Goal: Find specific page/section: Find specific page/section

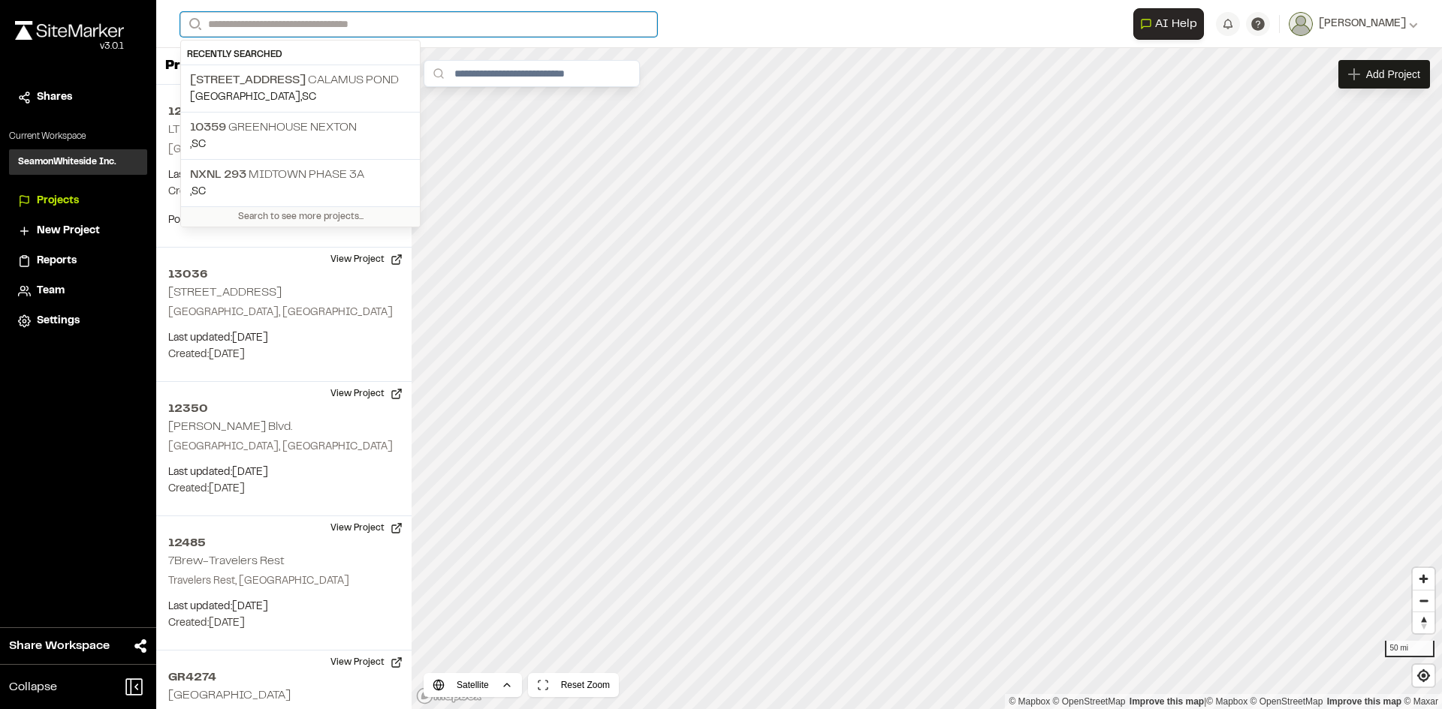
click at [257, 33] on input "Search" at bounding box center [418, 24] width 477 height 25
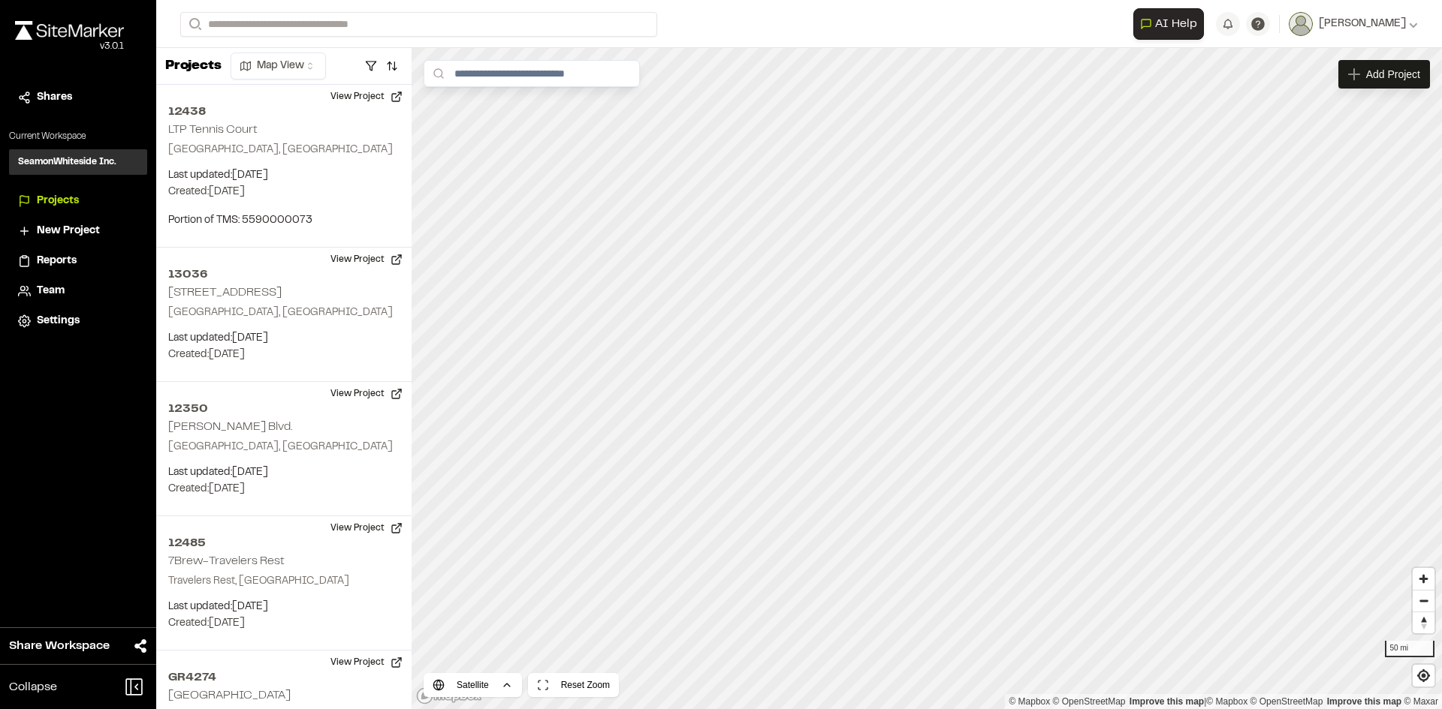
click at [274, 134] on p "10359 Greenhouse Nexton" at bounding box center [300, 128] width 221 height 18
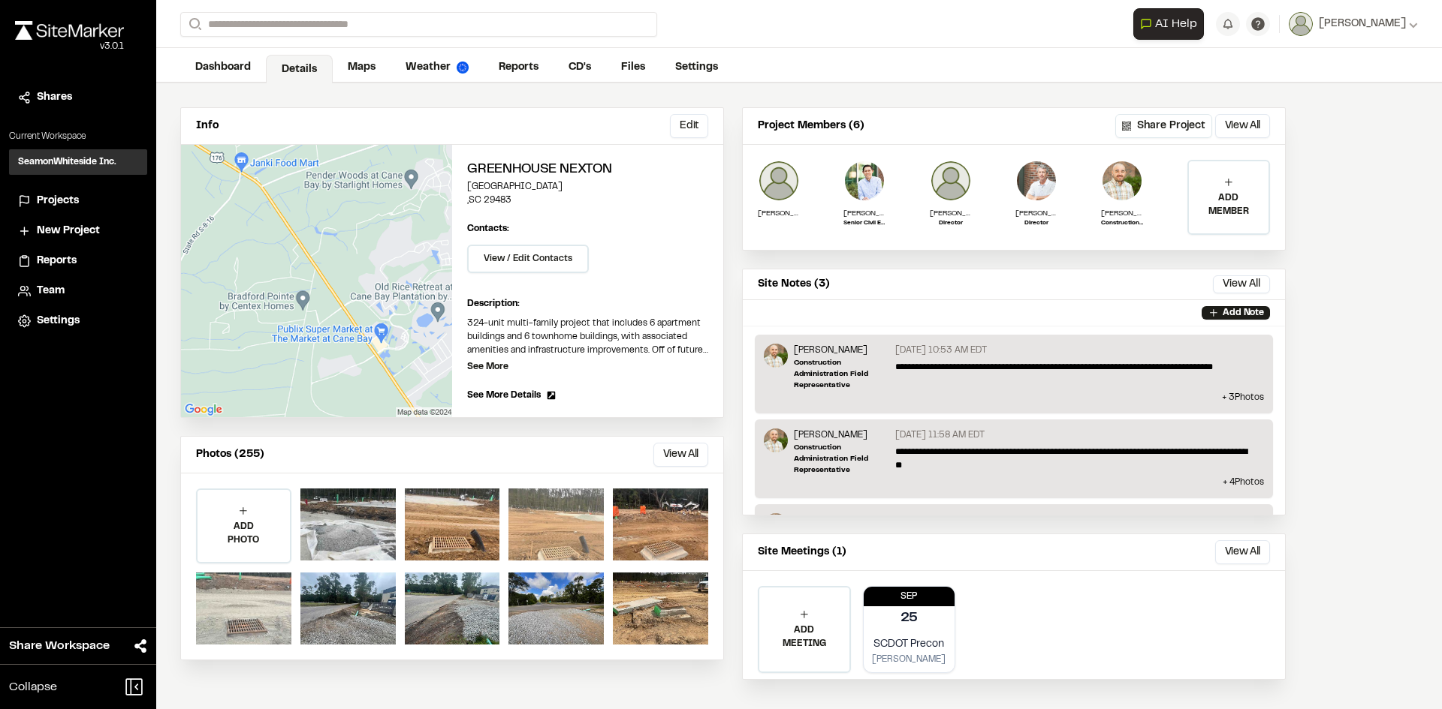
scroll to position [42, 0]
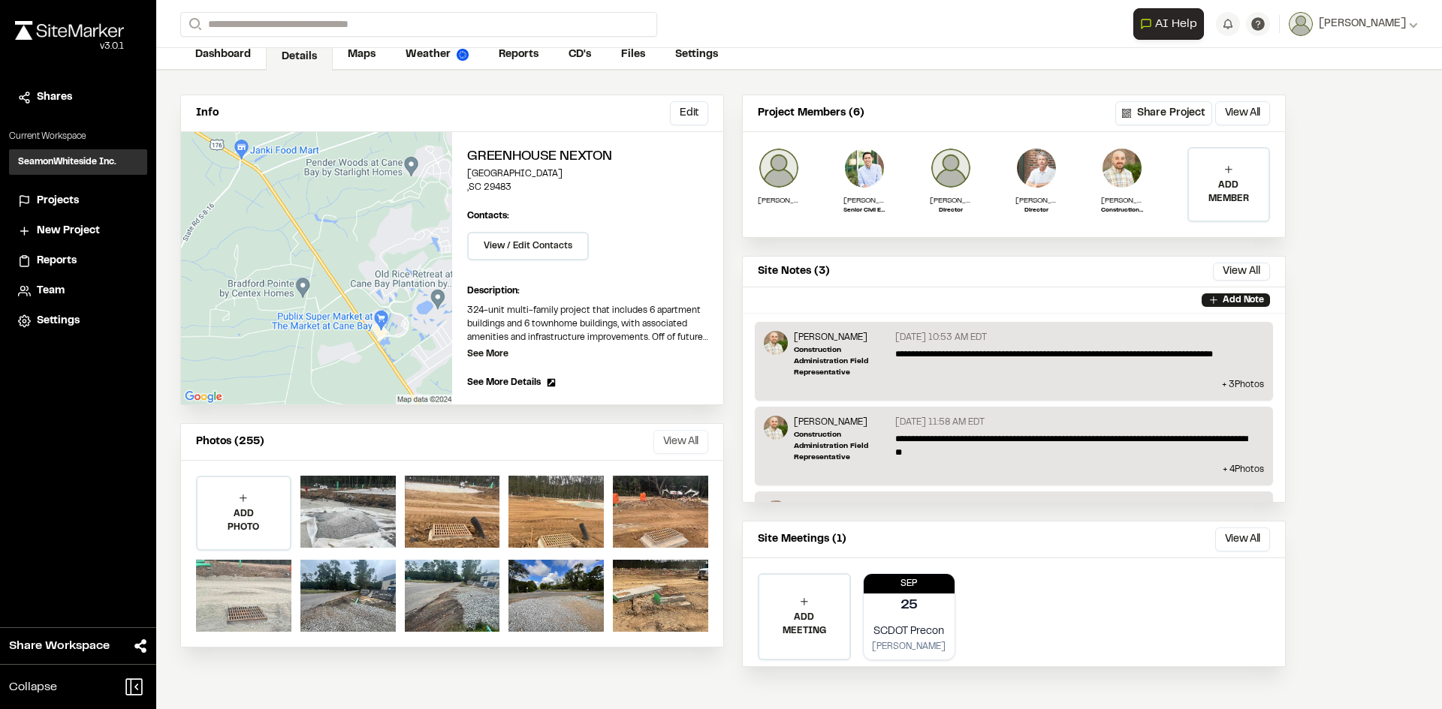
click at [675, 437] on button "View All" at bounding box center [680, 442] width 55 height 24
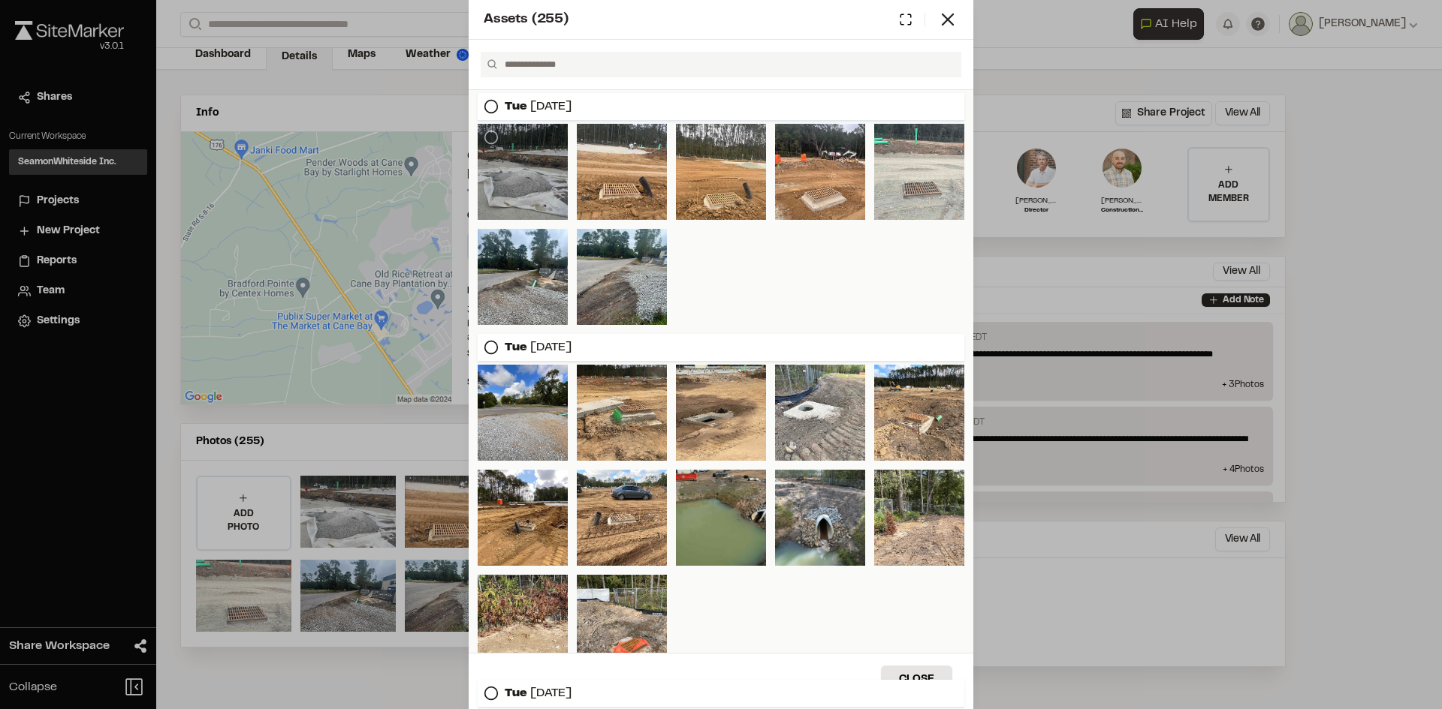
click at [520, 174] on div at bounding box center [522, 172] width 90 height 96
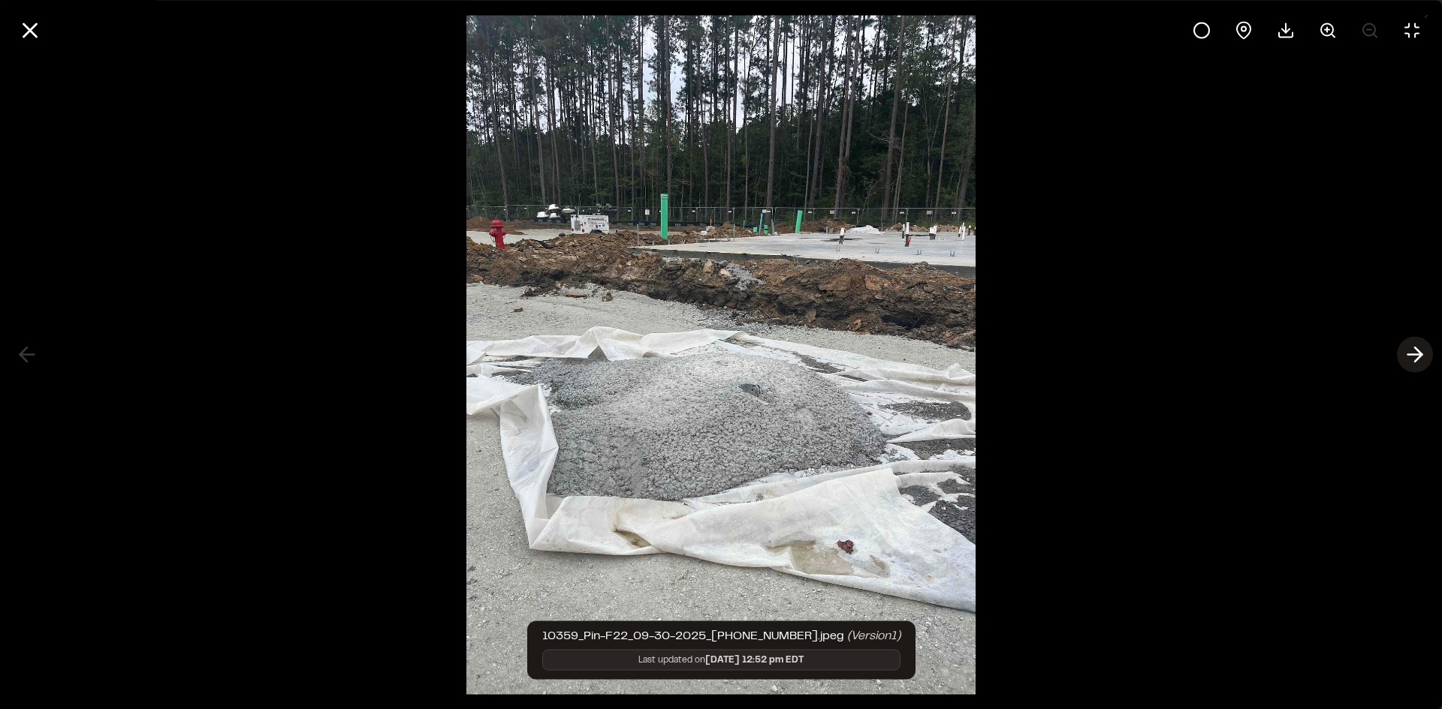
click at [1415, 353] on icon at bounding box center [1414, 355] width 24 height 26
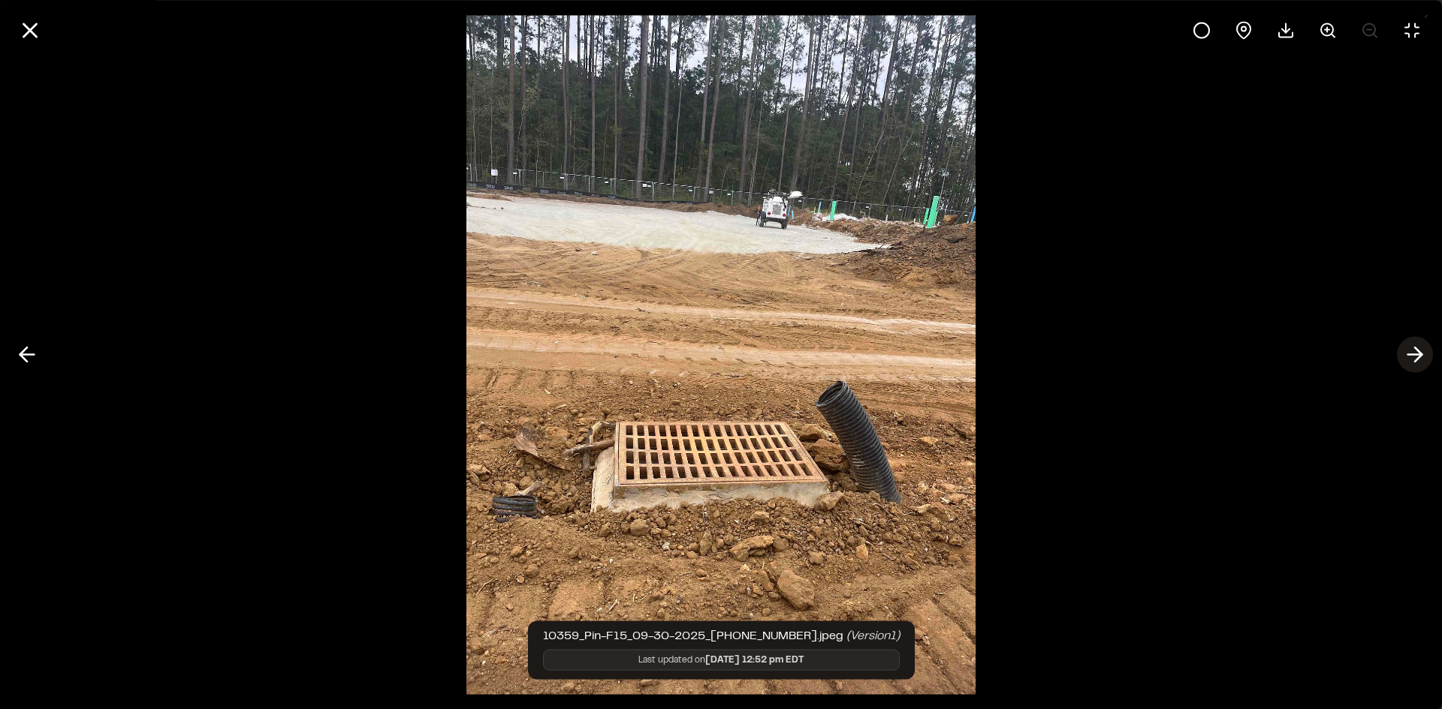
click at [1415, 353] on icon at bounding box center [1414, 355] width 24 height 26
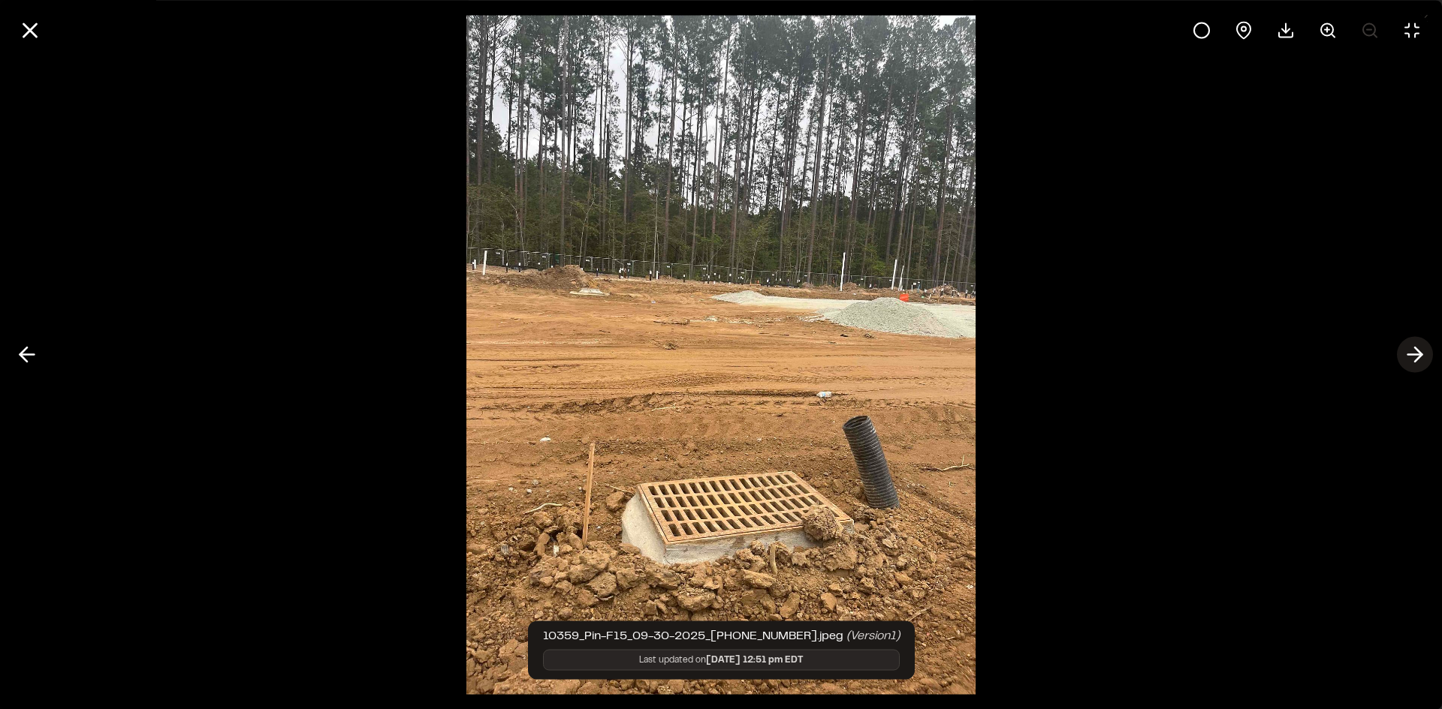
click at [1415, 353] on icon at bounding box center [1414, 355] width 24 height 26
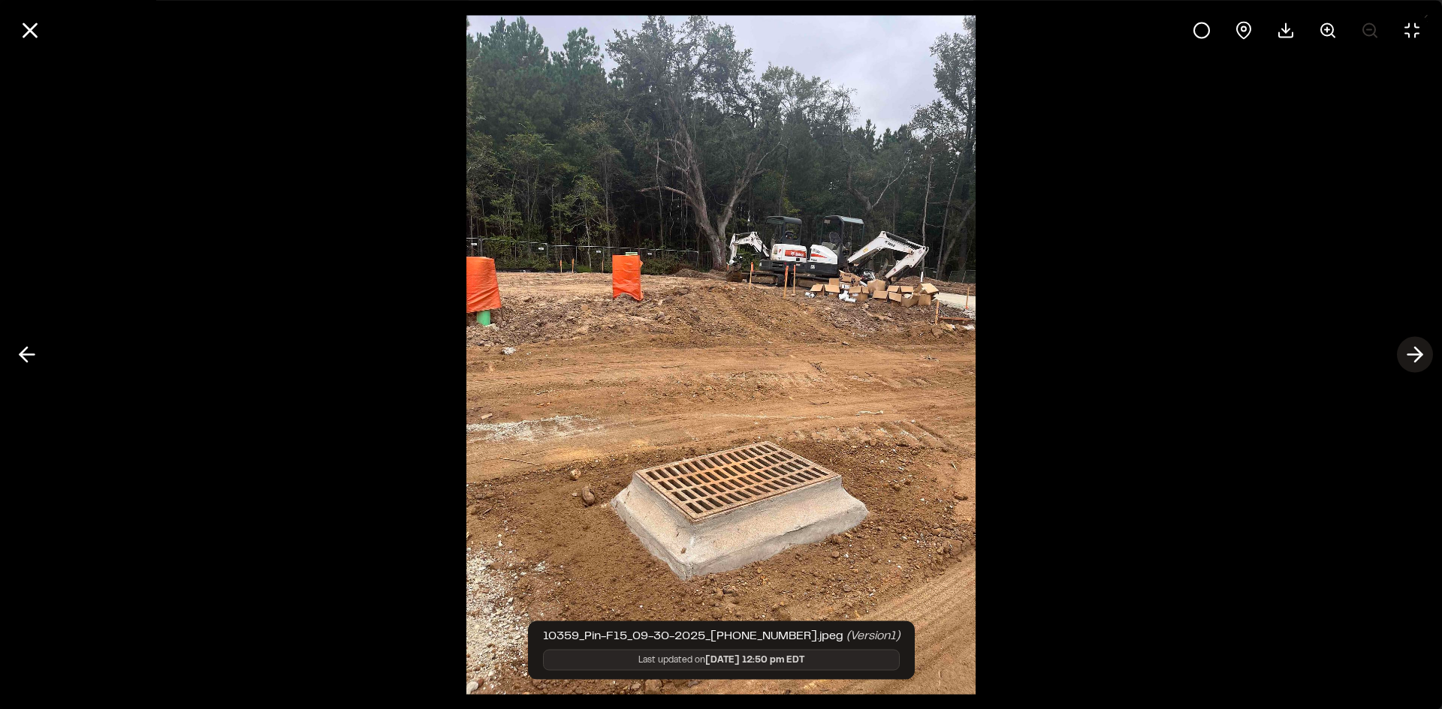
click at [1415, 353] on icon at bounding box center [1414, 355] width 24 height 26
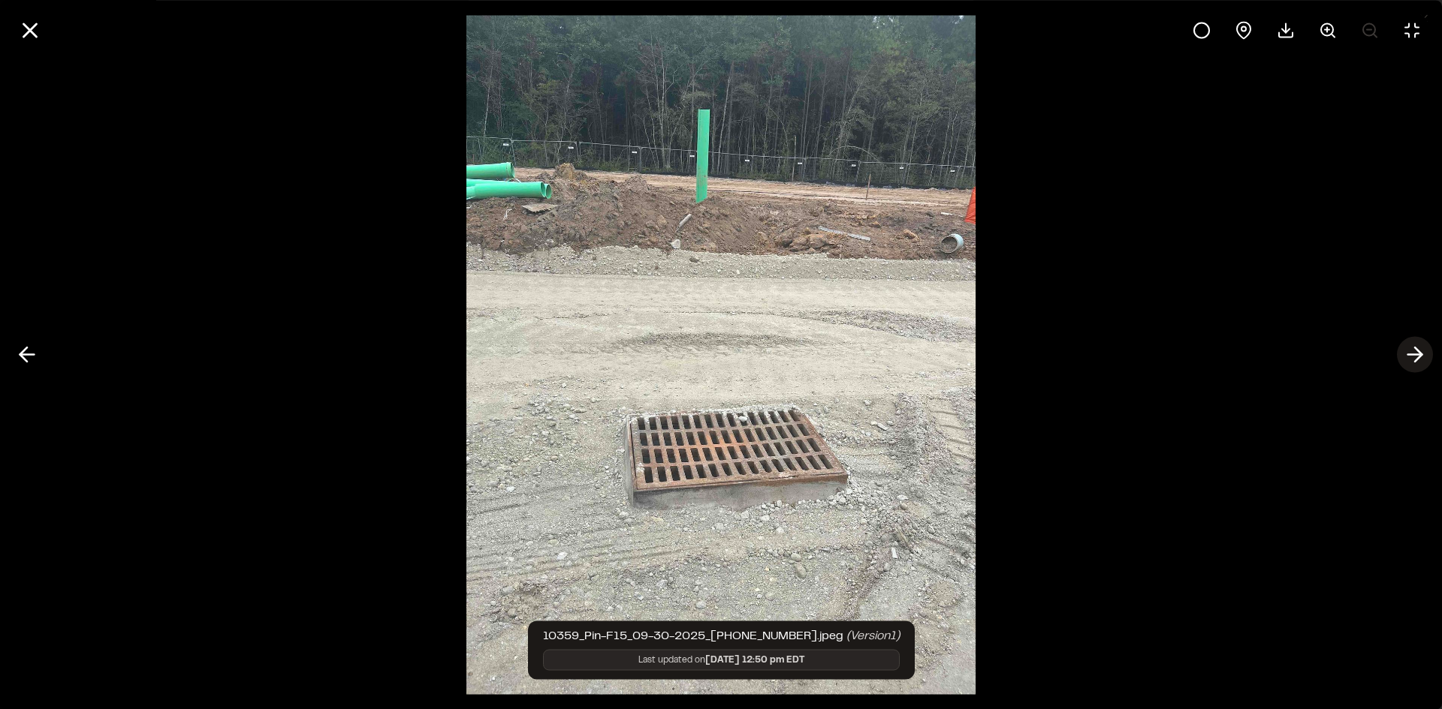
click at [1415, 353] on icon at bounding box center [1414, 355] width 24 height 26
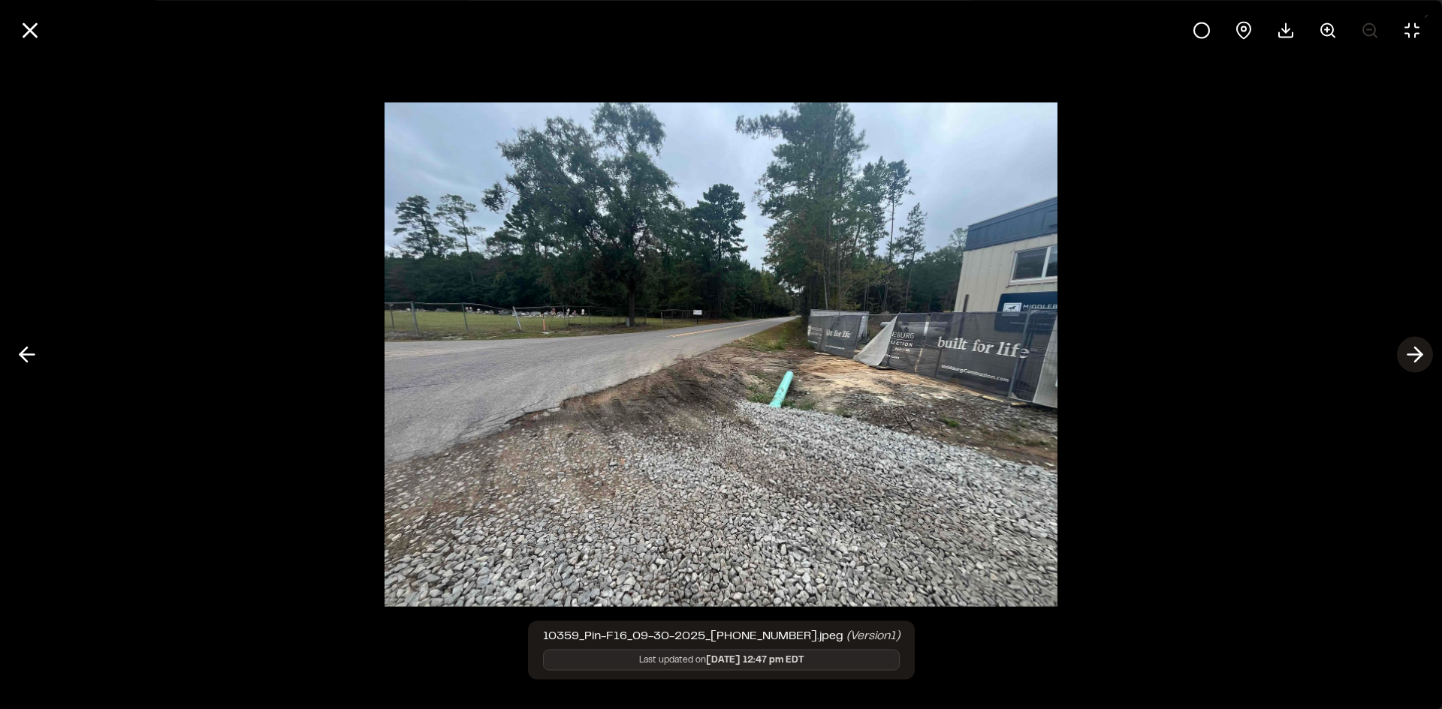
click at [1415, 353] on icon at bounding box center [1414, 355] width 24 height 26
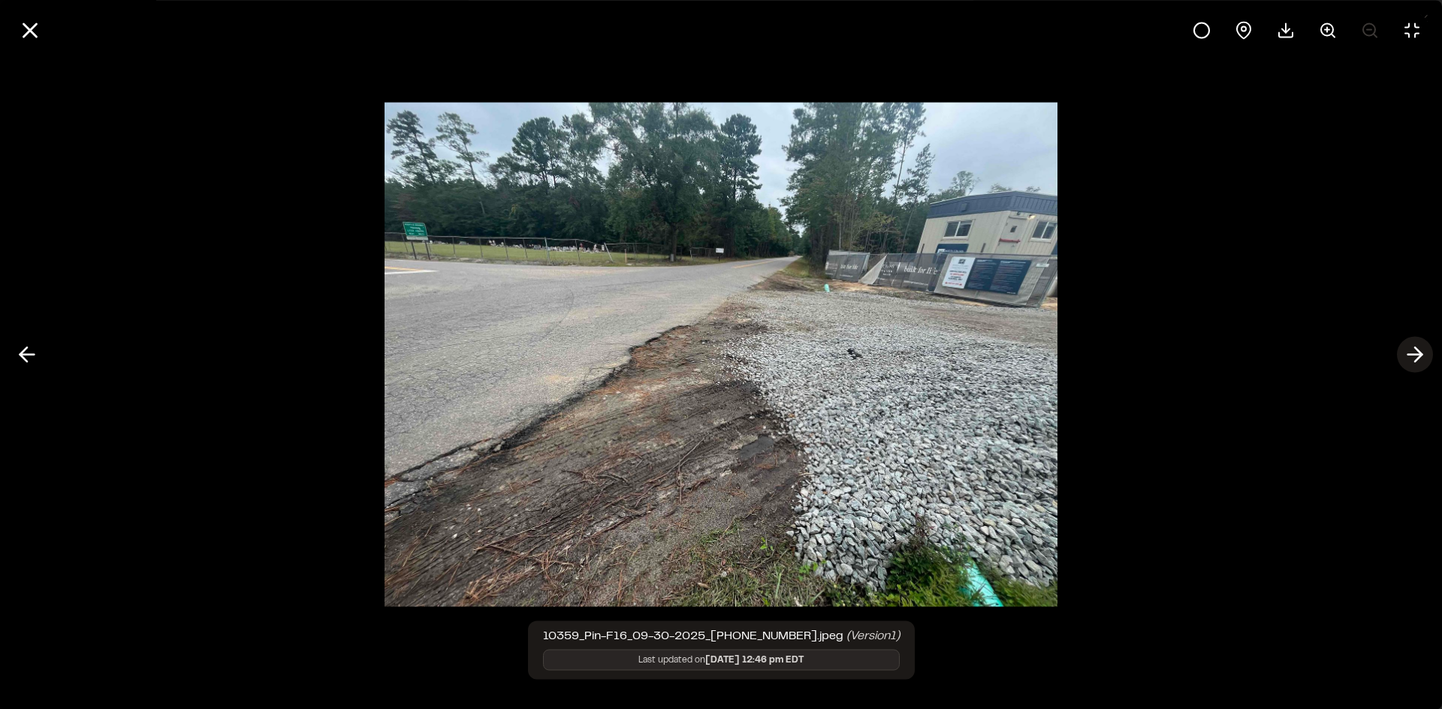
click at [1415, 353] on icon at bounding box center [1414, 355] width 24 height 26
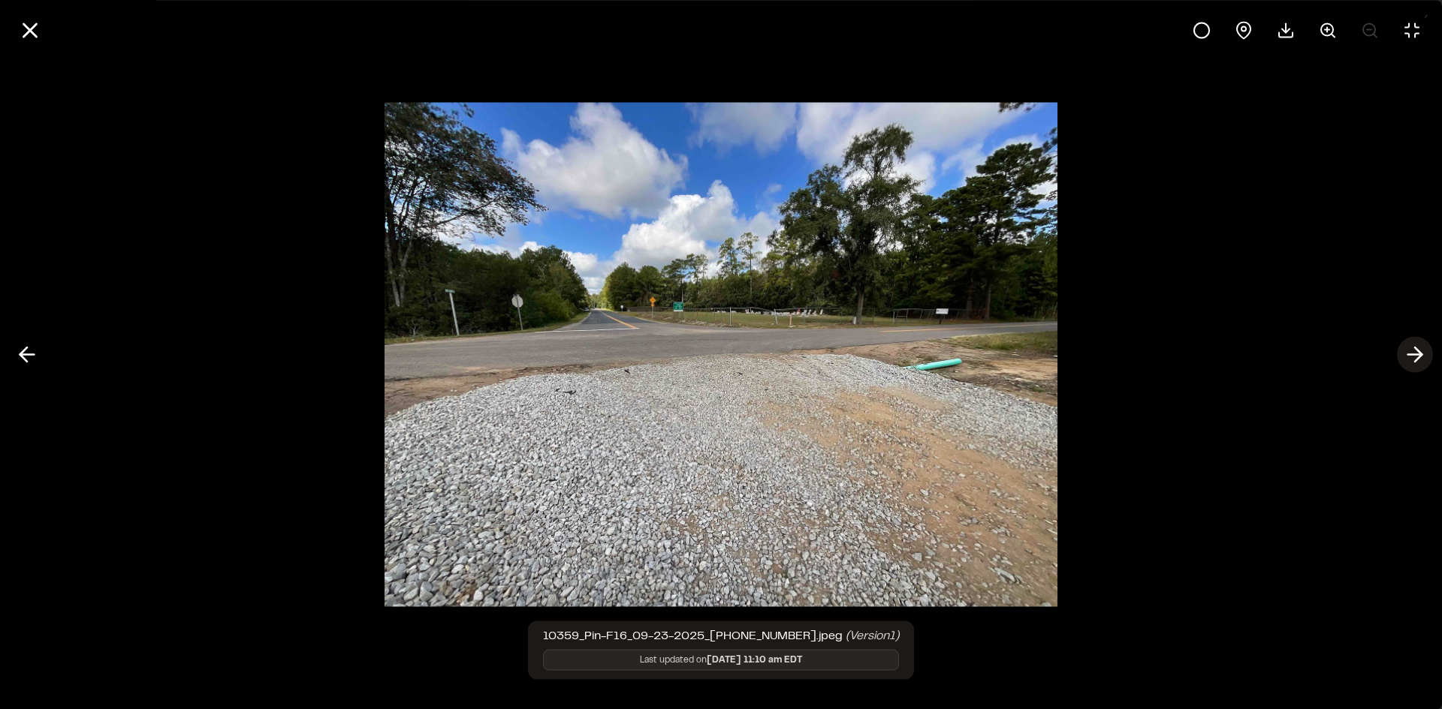
click at [1415, 353] on icon at bounding box center [1414, 355] width 24 height 26
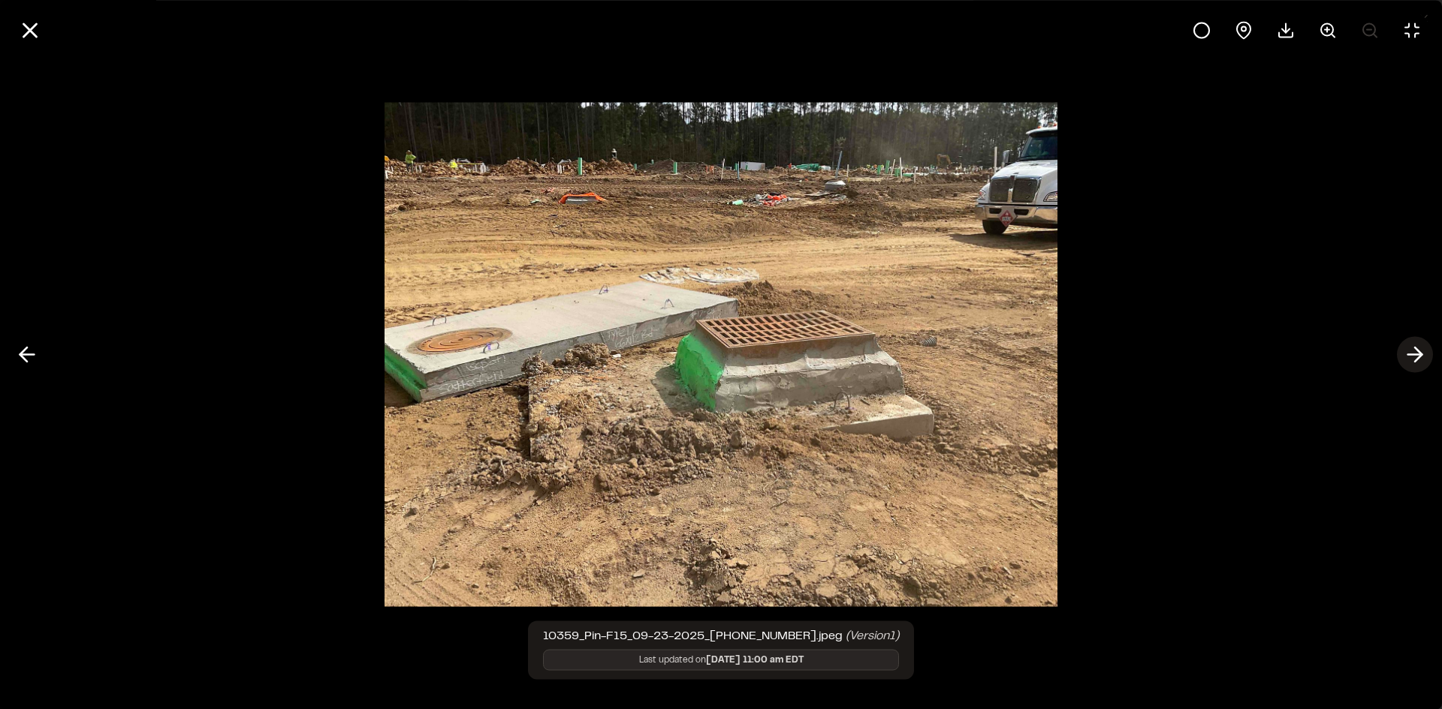
click at [1415, 353] on icon at bounding box center [1414, 355] width 24 height 26
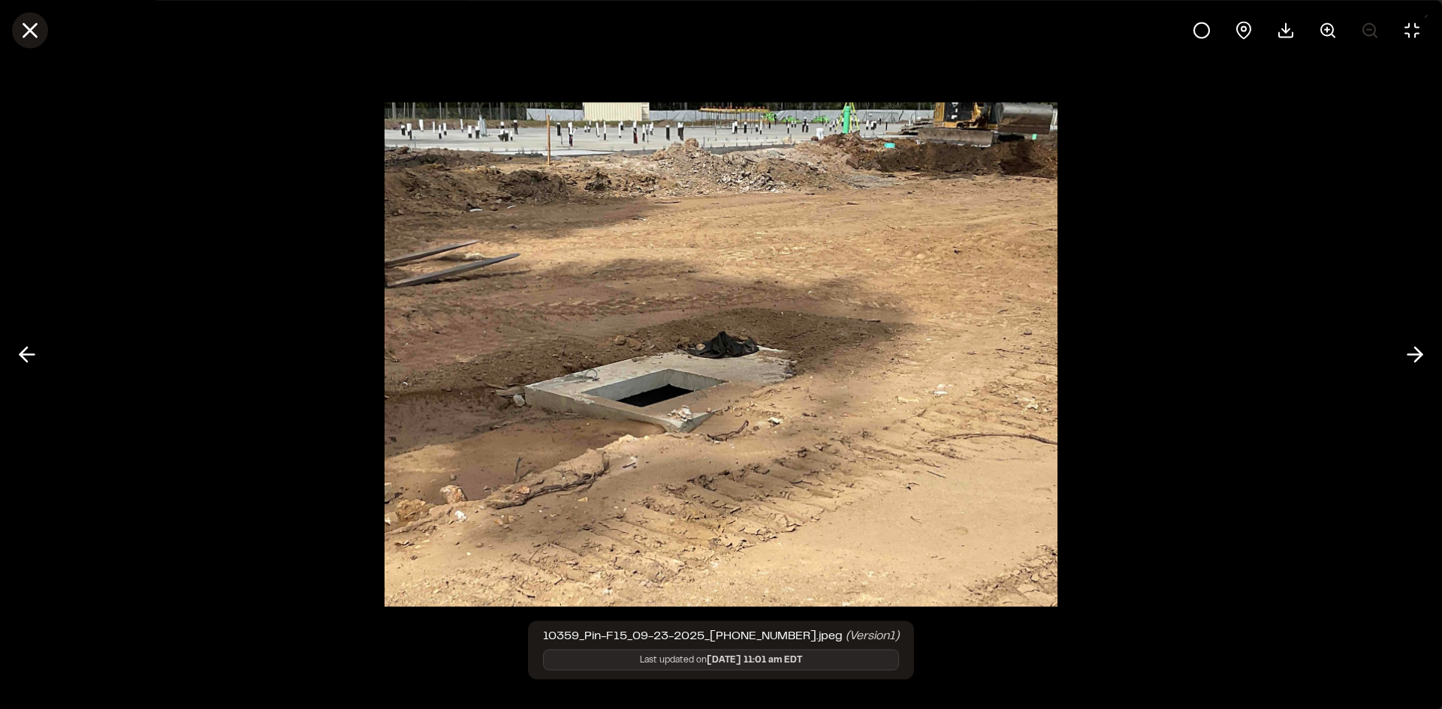
click at [35, 29] on icon at bounding box center [30, 30] width 26 height 26
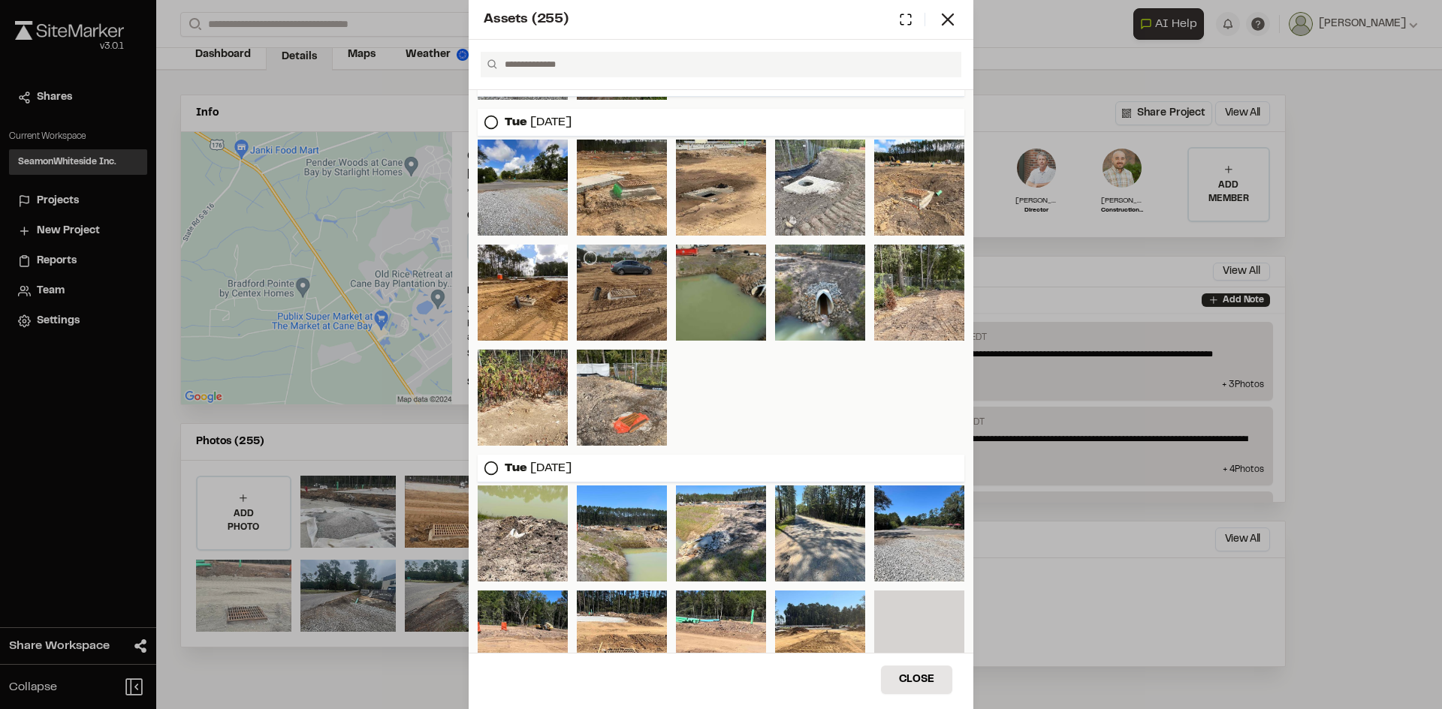
scroll to position [0, 0]
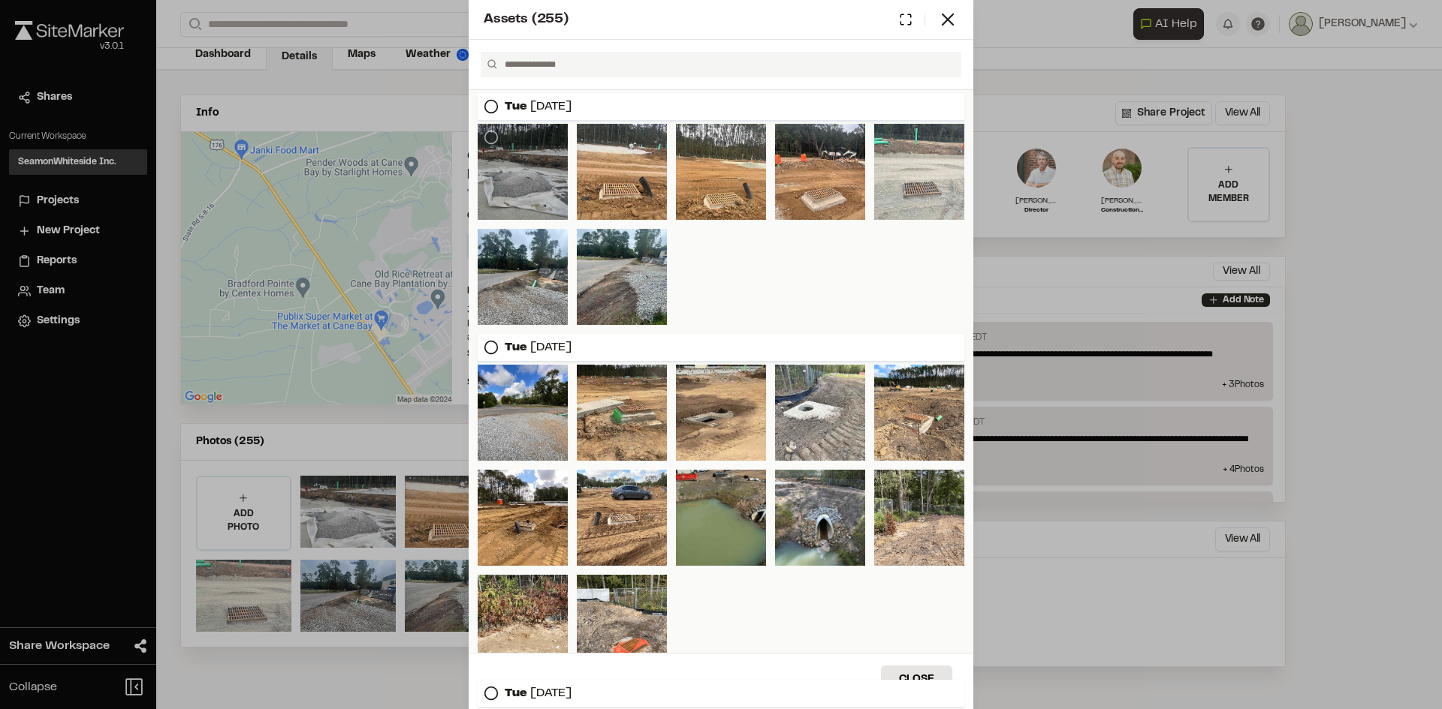
click at [513, 179] on div at bounding box center [522, 172] width 90 height 96
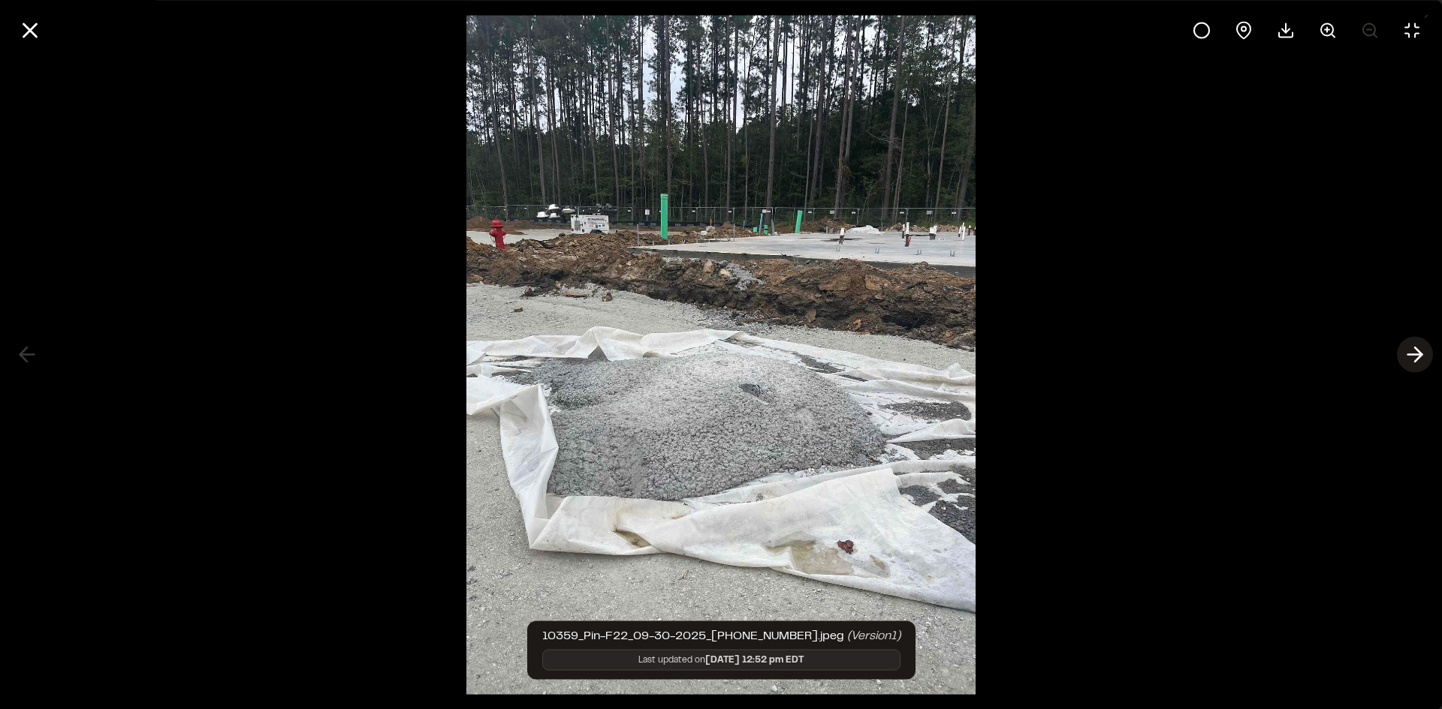
click at [1415, 354] on icon at bounding box center [1414, 355] width 24 height 26
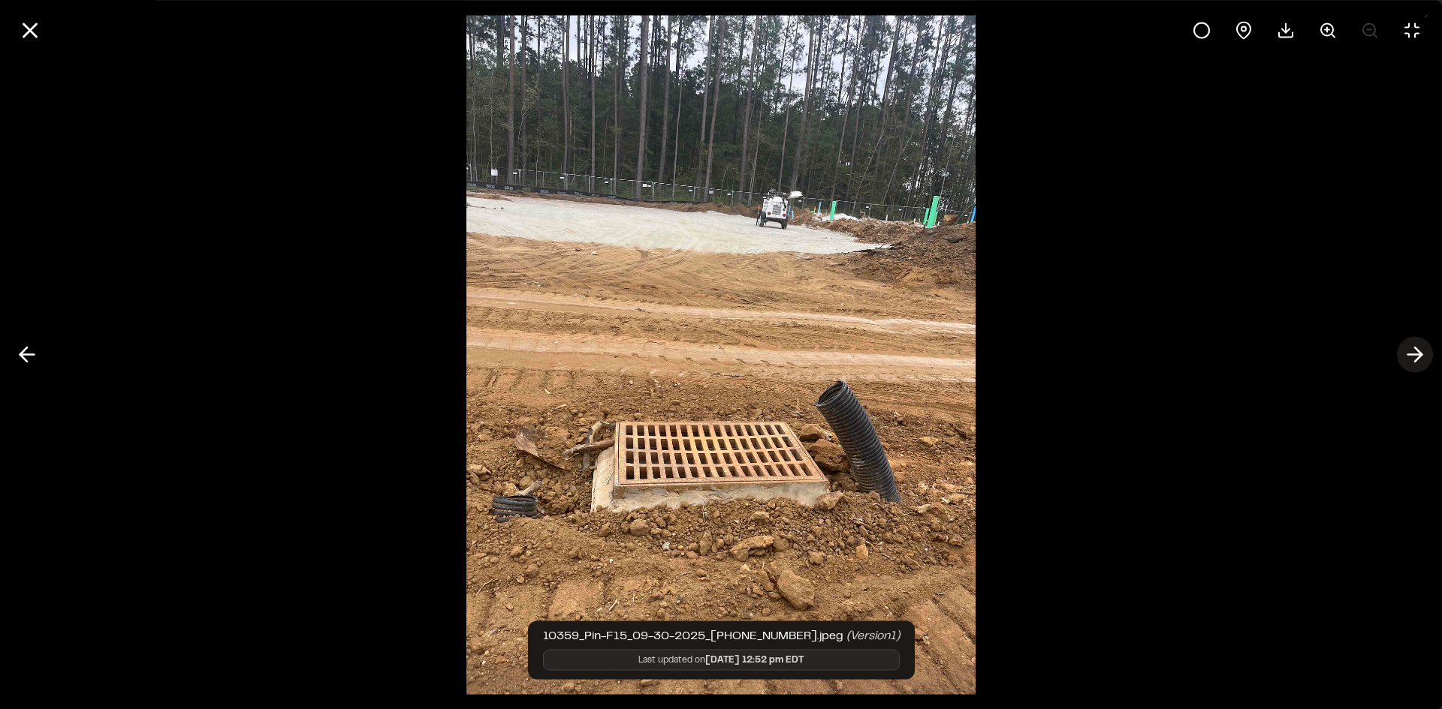
click at [1415, 354] on icon at bounding box center [1414, 355] width 24 height 26
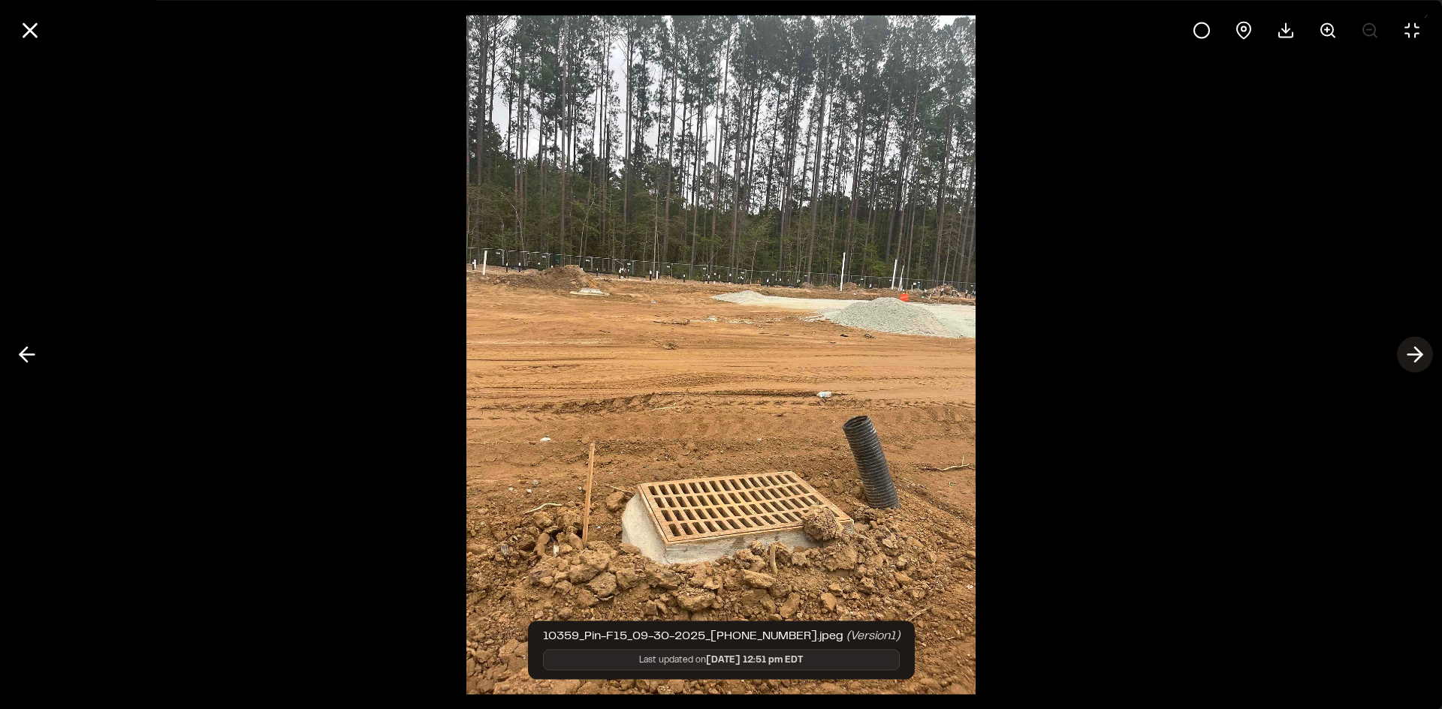
click at [1415, 354] on icon at bounding box center [1414, 355] width 24 height 26
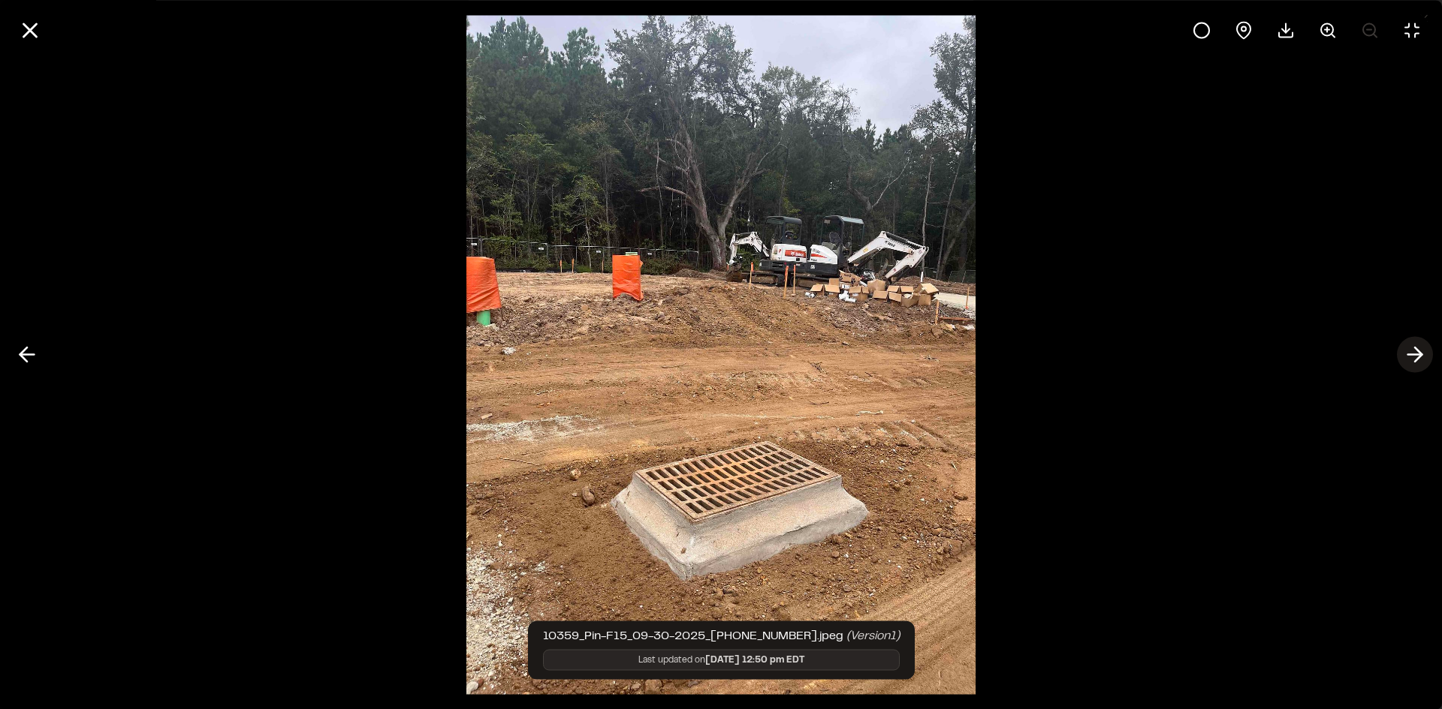
click at [1415, 354] on icon at bounding box center [1414, 355] width 24 height 26
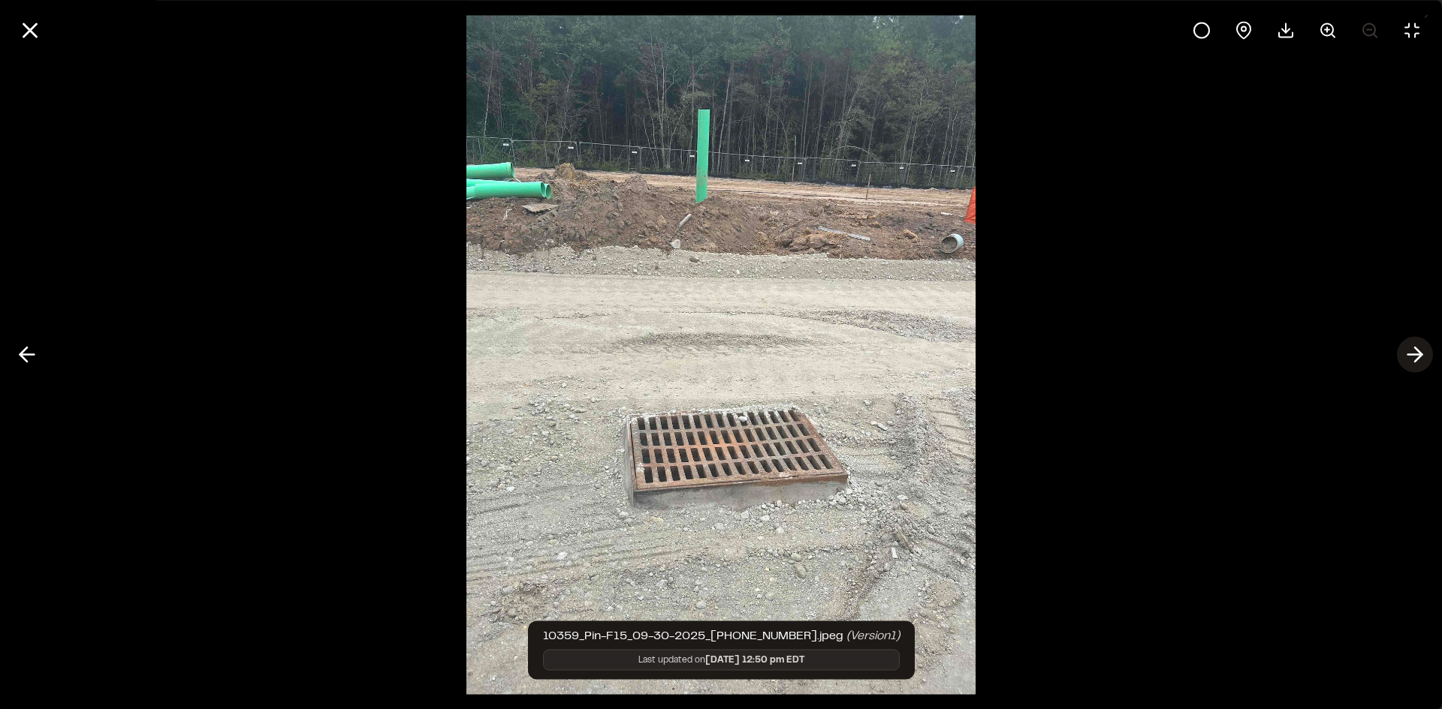
click at [1415, 354] on icon at bounding box center [1414, 355] width 24 height 26
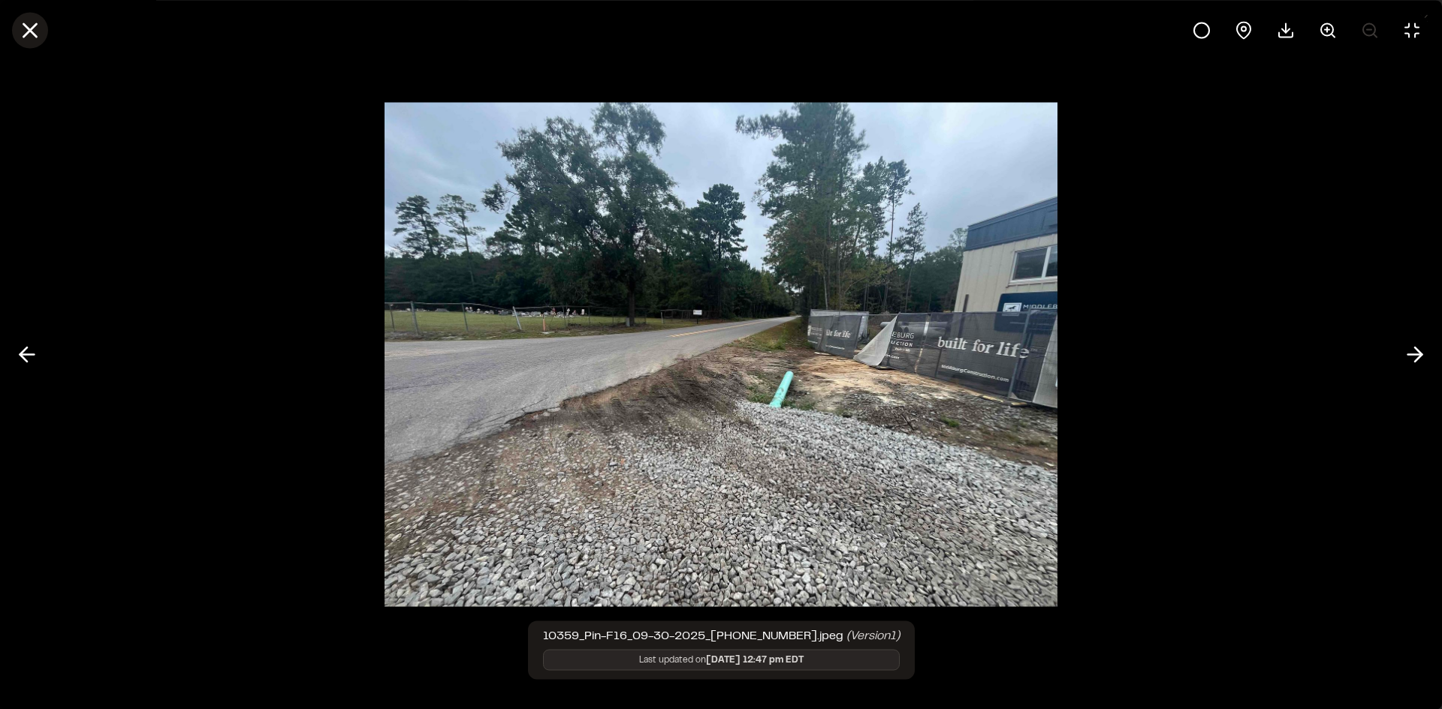
click at [41, 36] on icon at bounding box center [30, 30] width 26 height 26
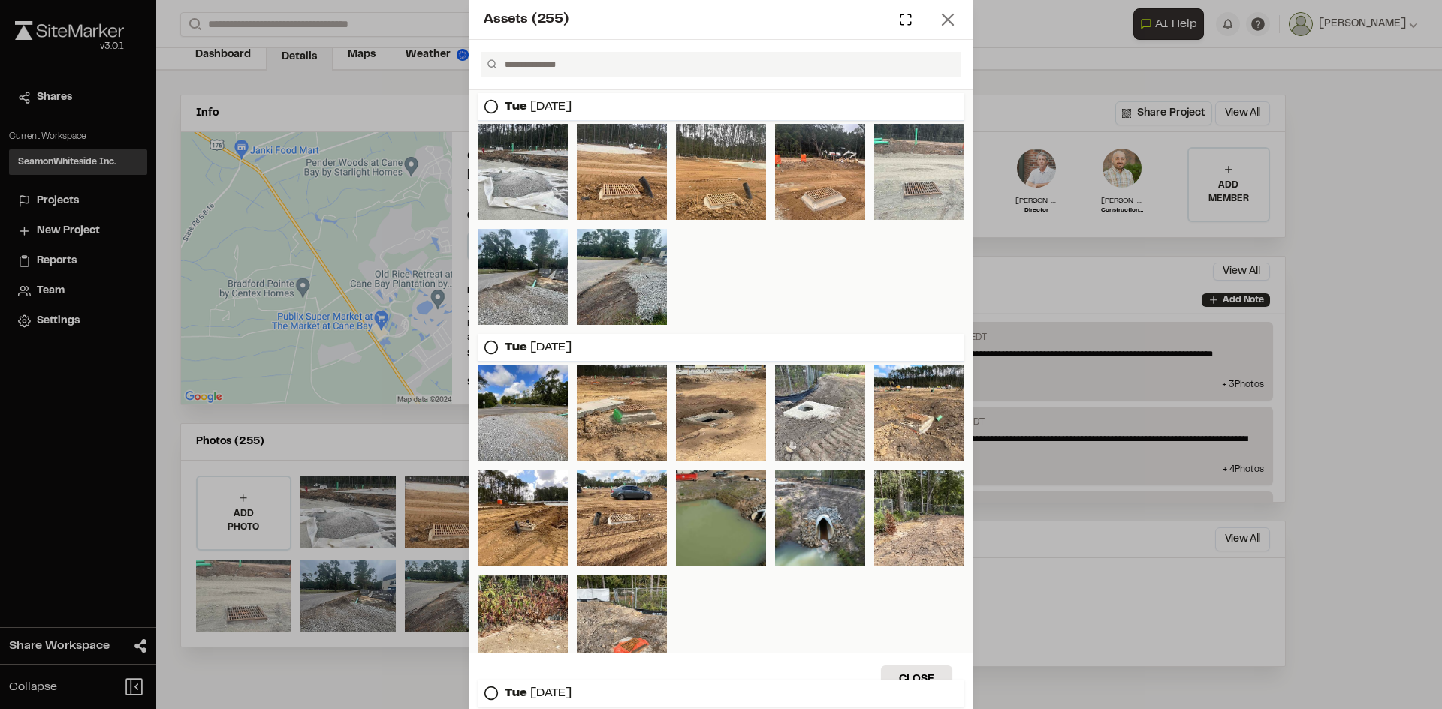
click at [944, 20] on icon at bounding box center [947, 19] width 21 height 21
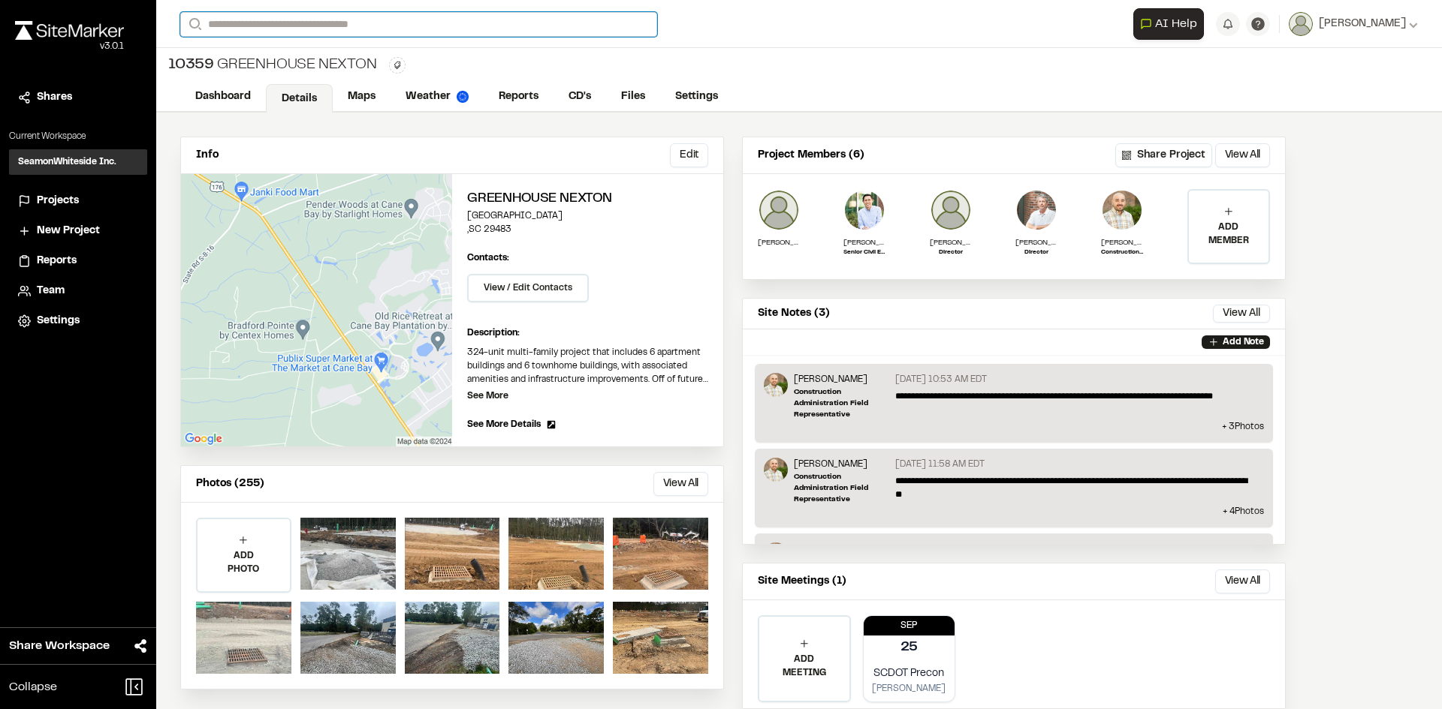
click at [361, 23] on input "Search" at bounding box center [418, 24] width 477 height 25
drag, startPoint x: 327, startPoint y: 26, endPoint x: 175, endPoint y: 20, distance: 152.6
click at [175, 20] on div "**********" at bounding box center [798, 24] width 1285 height 48
drag, startPoint x: 233, startPoint y: 28, endPoint x: 167, endPoint y: 28, distance: 65.3
click at [167, 28] on div "**********" at bounding box center [798, 24] width 1285 height 48
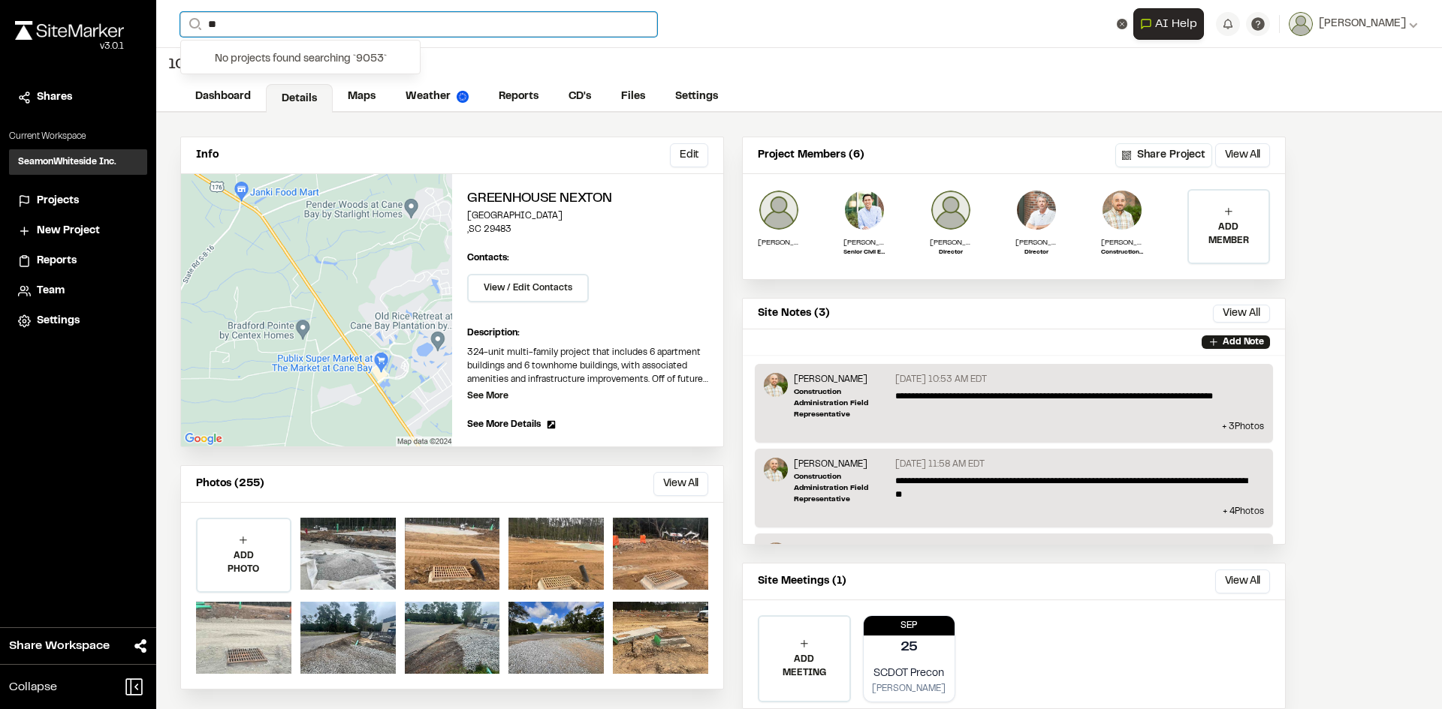
type input "***"
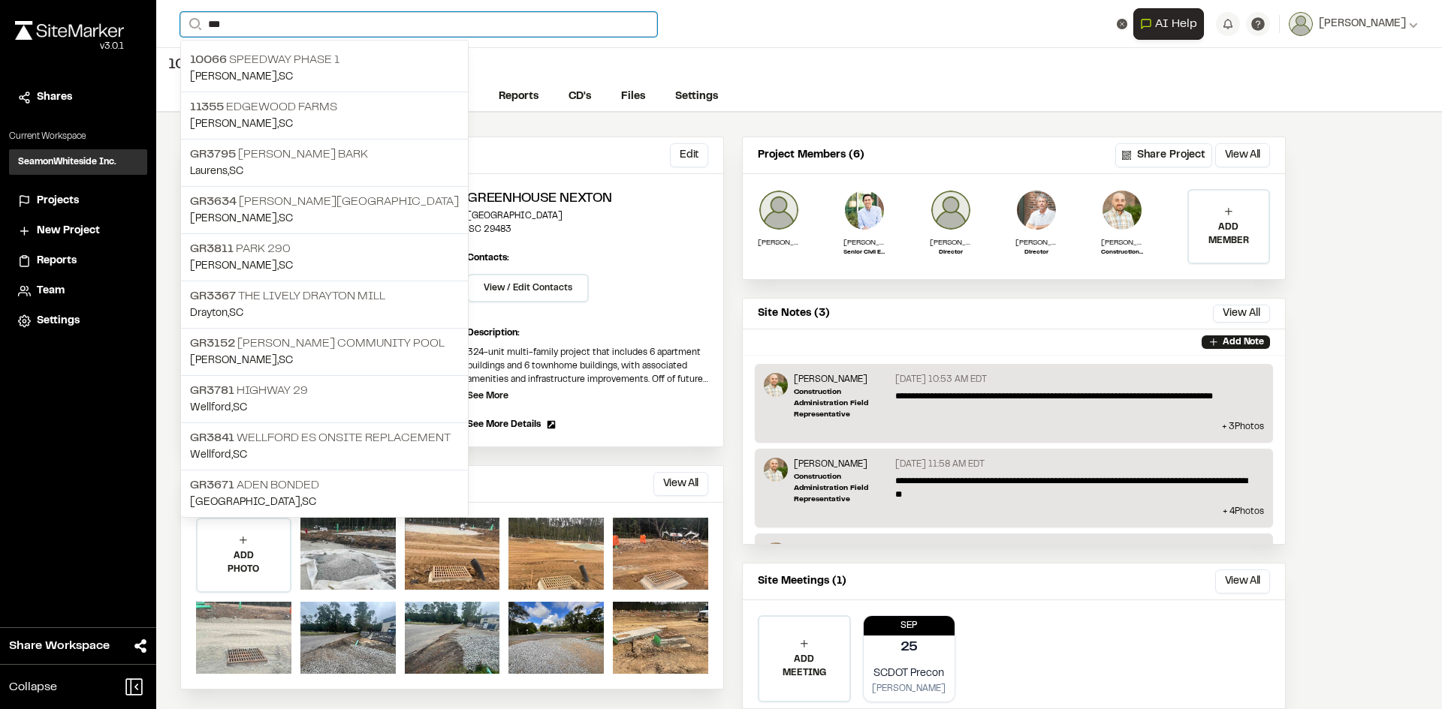
click at [267, 23] on input "***" at bounding box center [418, 24] width 477 height 25
drag, startPoint x: 192, startPoint y: 17, endPoint x: 135, endPoint y: 9, distance: 57.6
click at [135, 9] on div "Close sidebar v 3.0.1 Shares Current Workspace SeamonWhiteside Inc. SI Projects…" at bounding box center [721, 354] width 1442 height 709
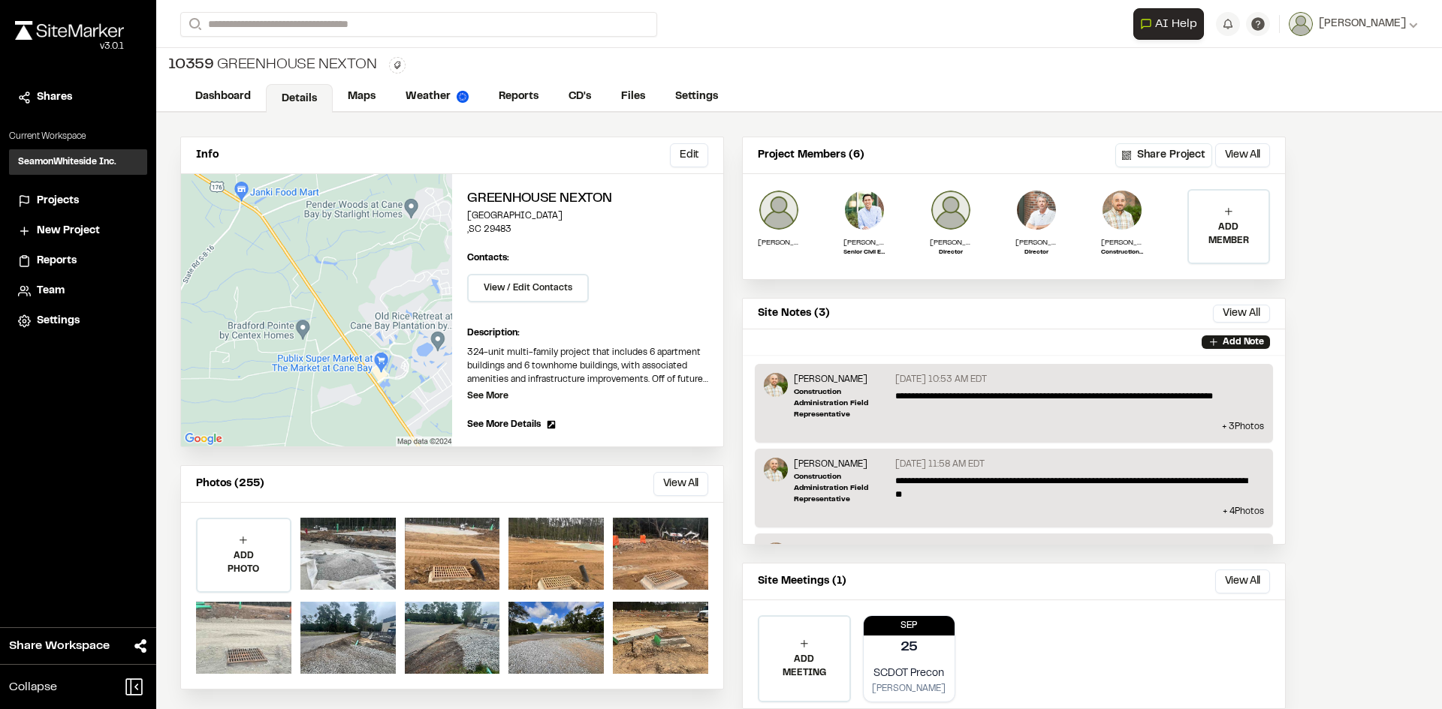
click at [724, 34] on form "Search" at bounding box center [656, 24] width 953 height 25
click at [519, 17] on input "Search" at bounding box center [418, 24] width 477 height 25
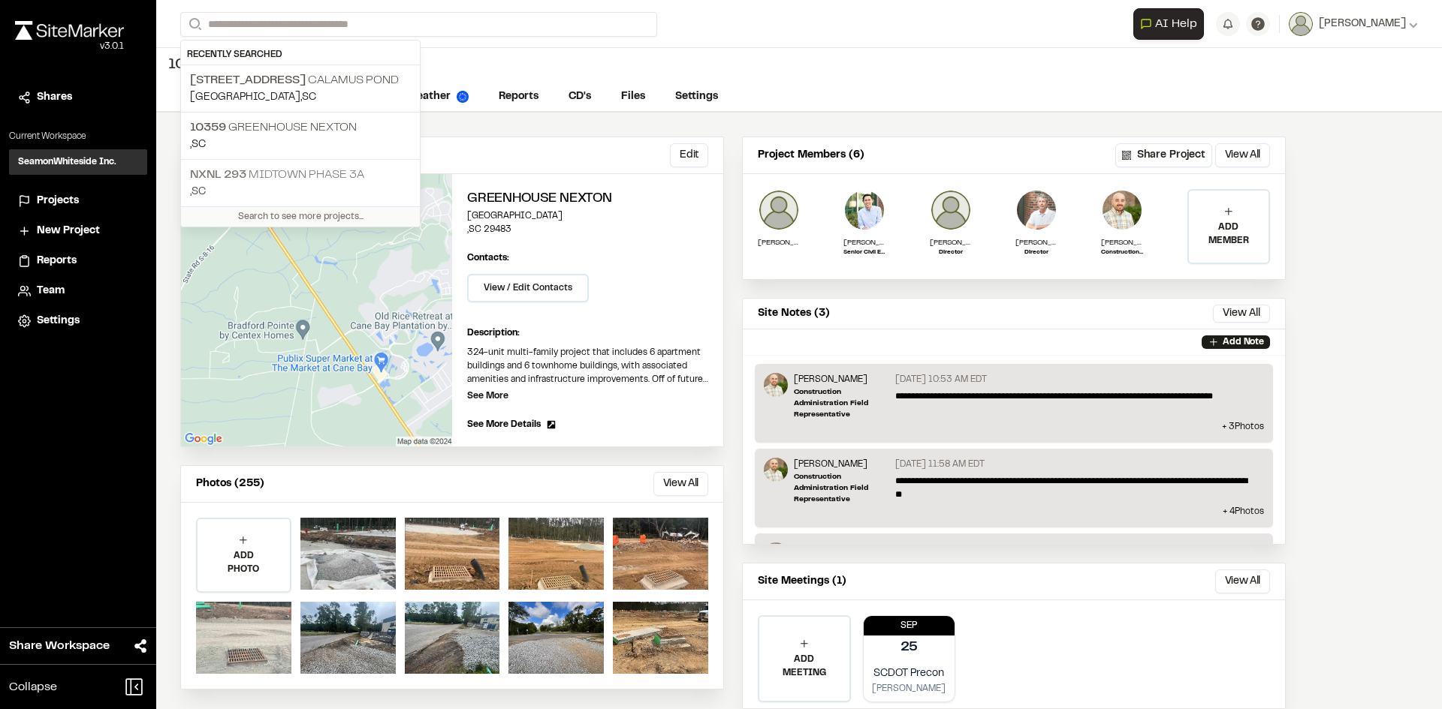
click at [256, 170] on p "NXNL [STREET_ADDRESS]" at bounding box center [300, 175] width 221 height 18
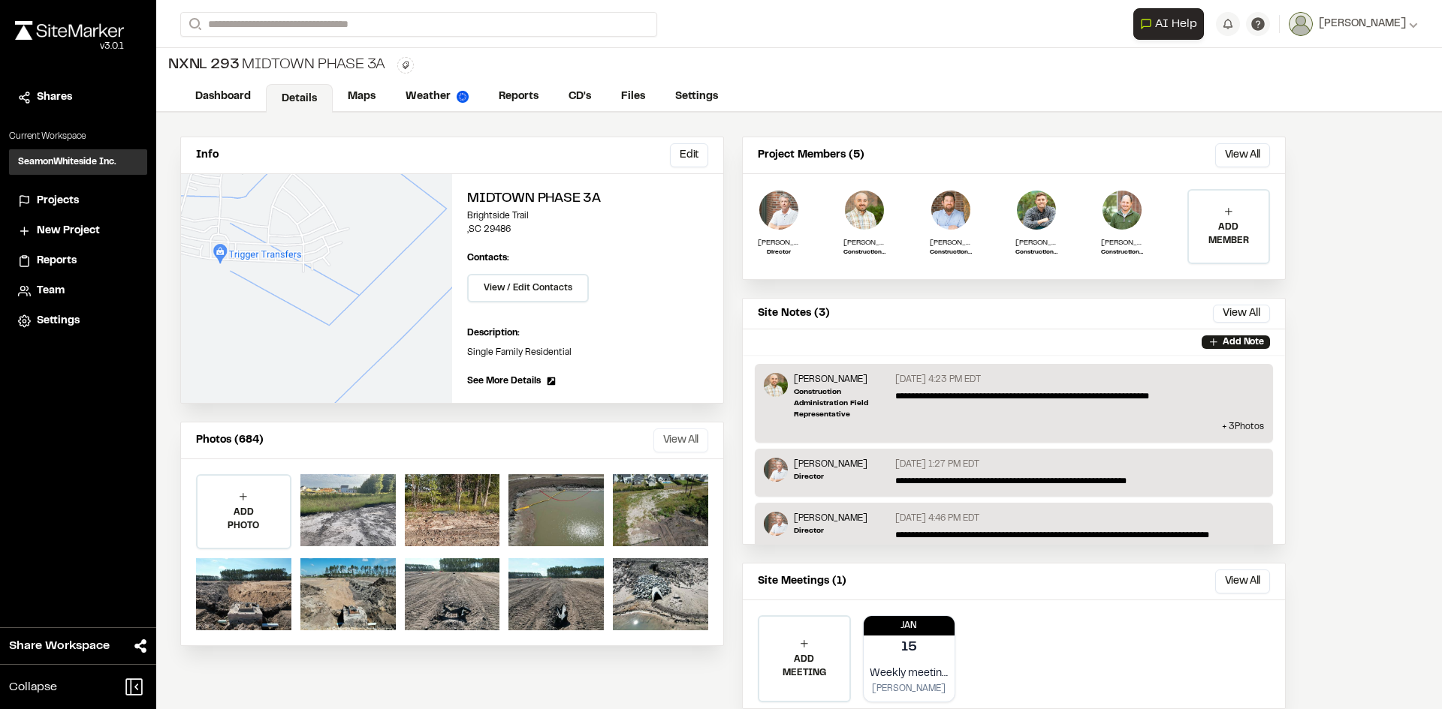
click at [694, 445] on button "View All" at bounding box center [680, 441] width 55 height 24
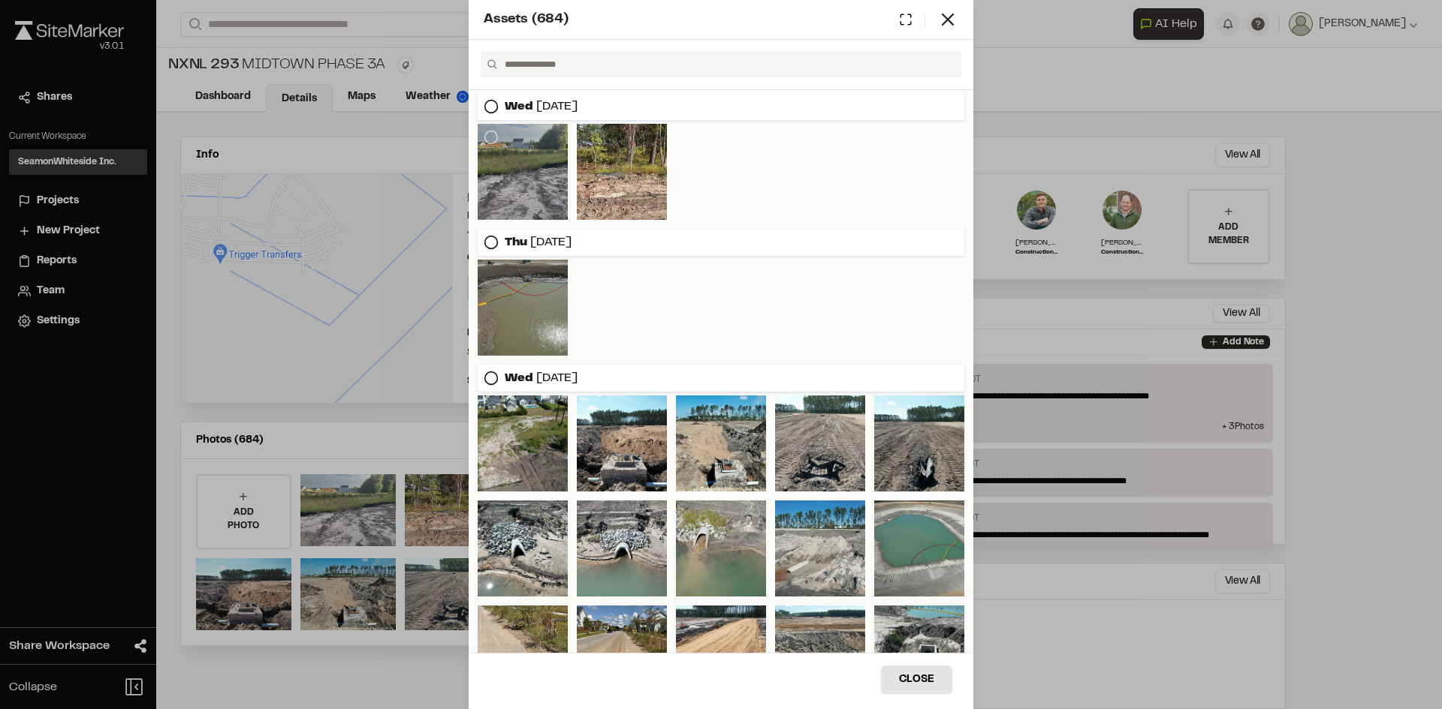
click at [520, 152] on div at bounding box center [522, 172] width 90 height 96
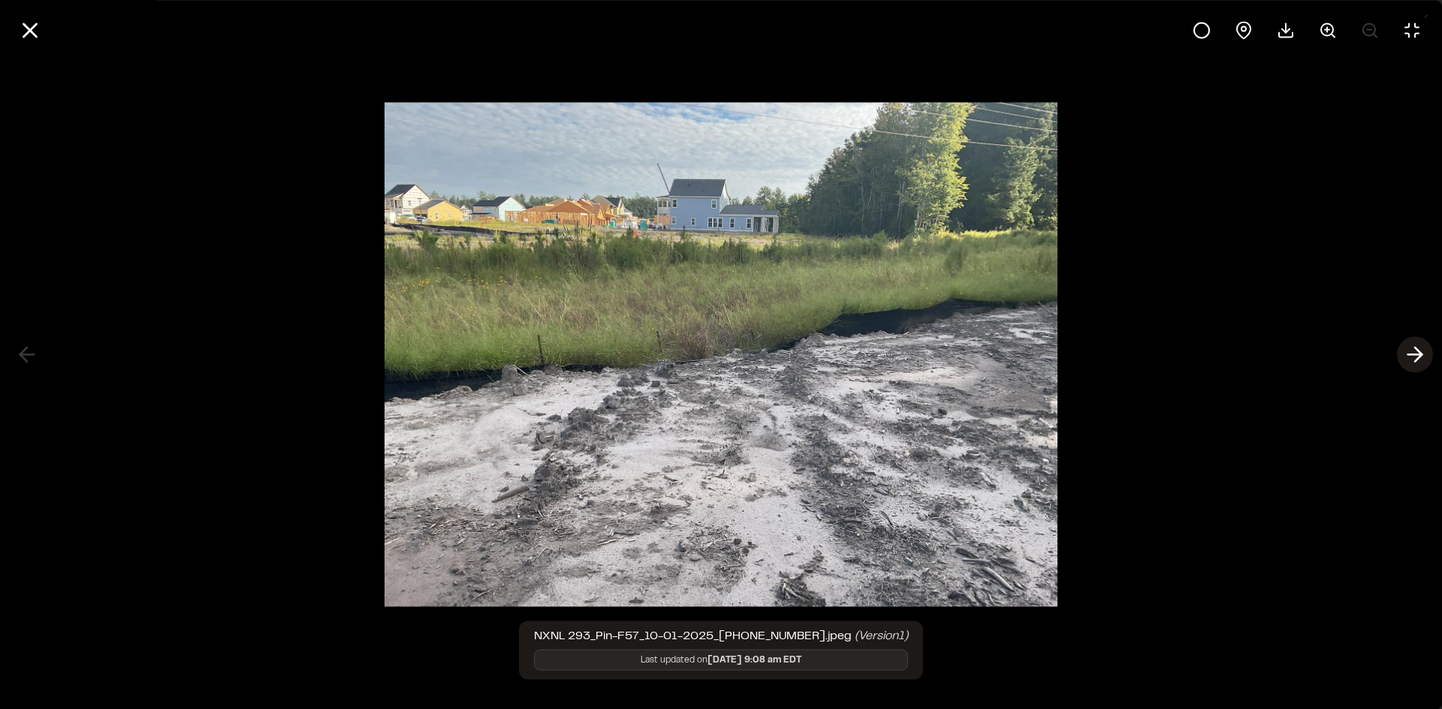
click at [1417, 355] on line at bounding box center [1415, 355] width 14 height 0
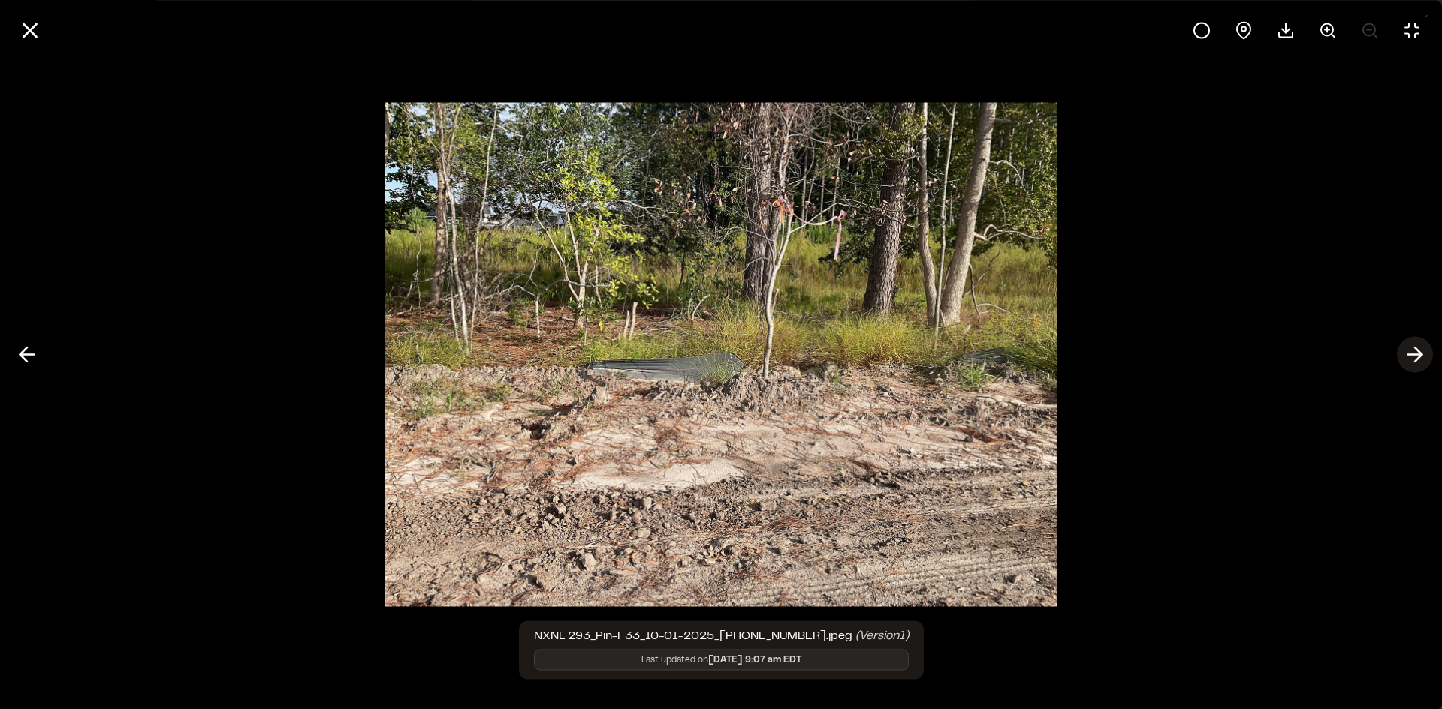
click at [1417, 355] on line at bounding box center [1415, 355] width 14 height 0
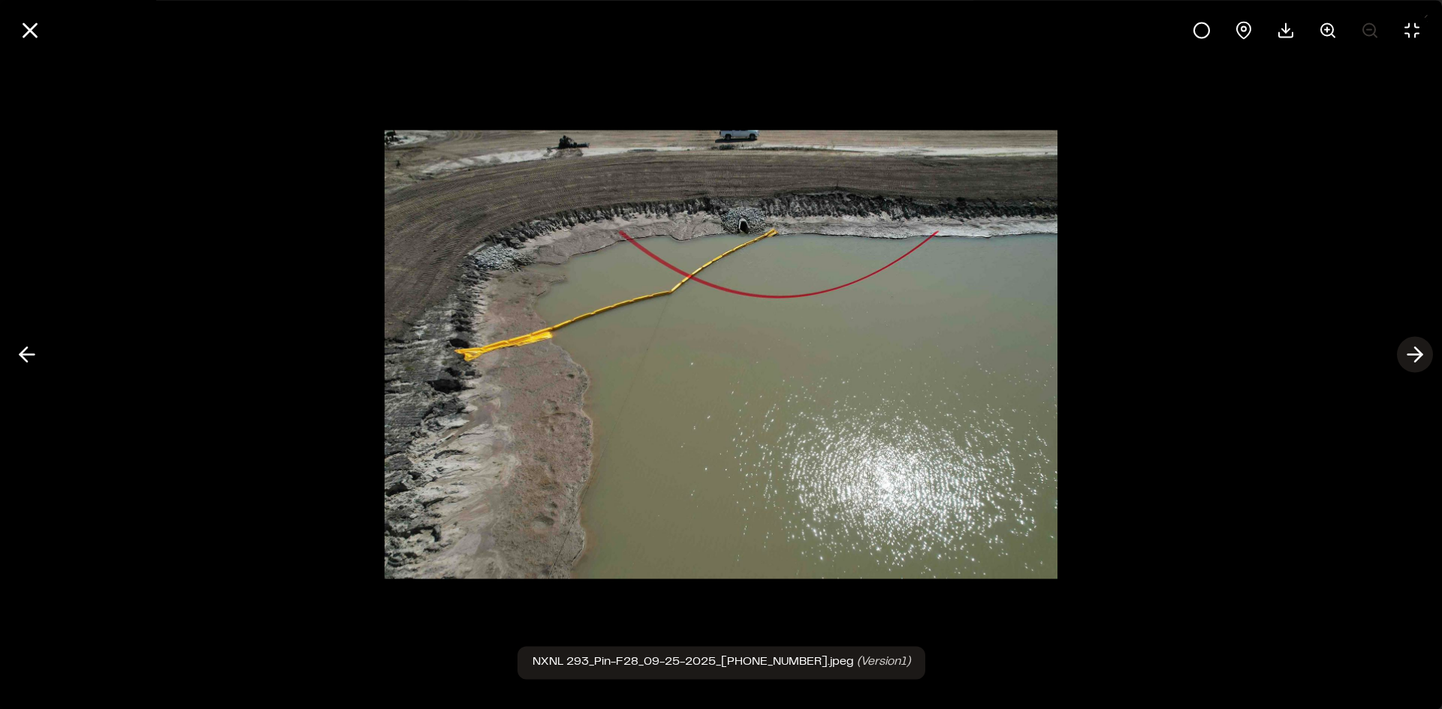
click at [1417, 355] on line at bounding box center [1415, 355] width 14 height 0
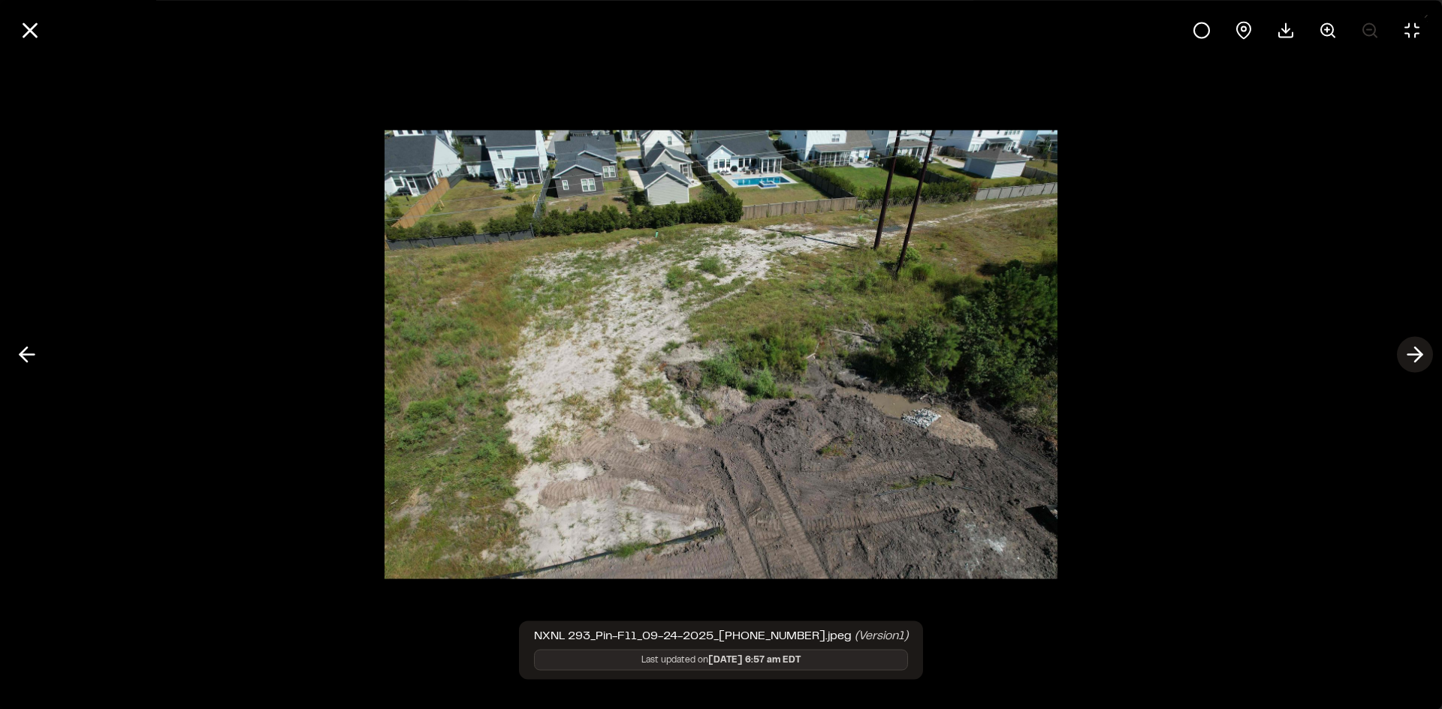
click at [1417, 355] on line at bounding box center [1415, 355] width 14 height 0
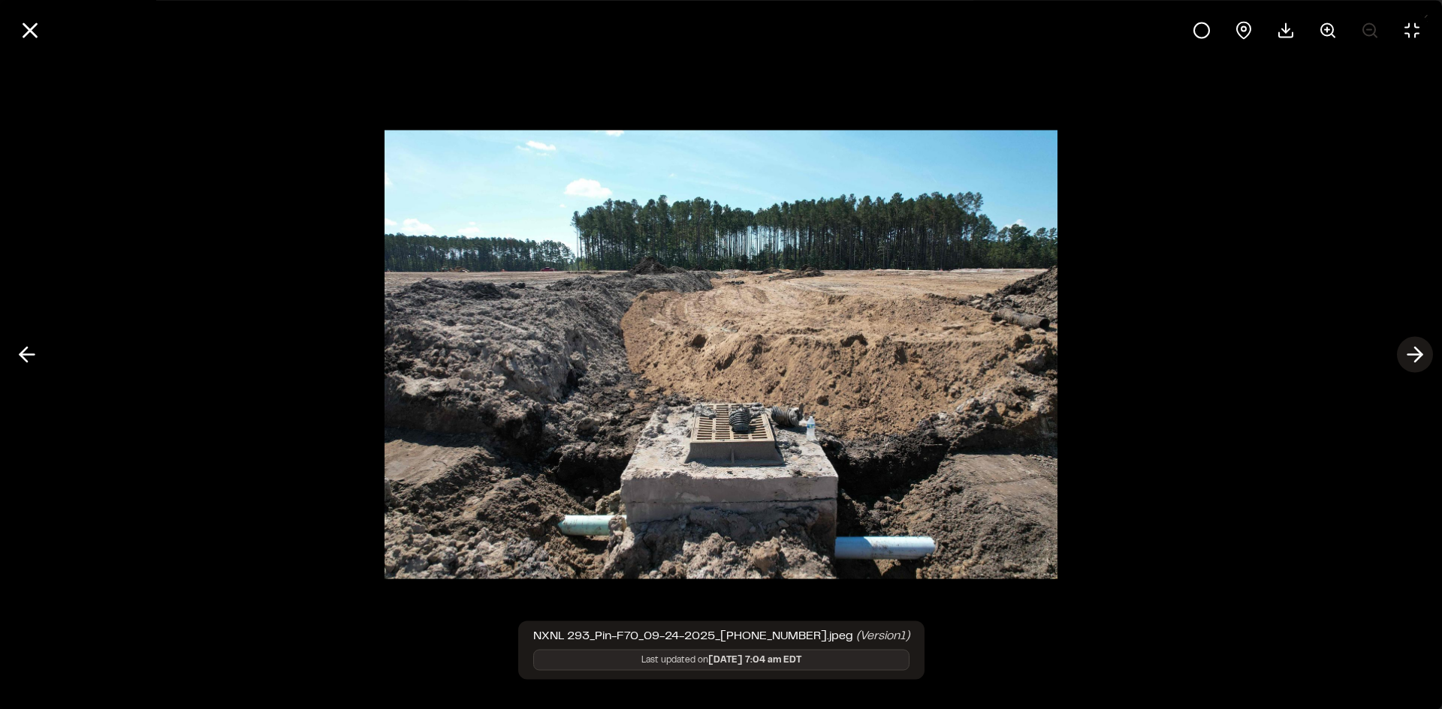
click at [1417, 355] on line at bounding box center [1415, 355] width 14 height 0
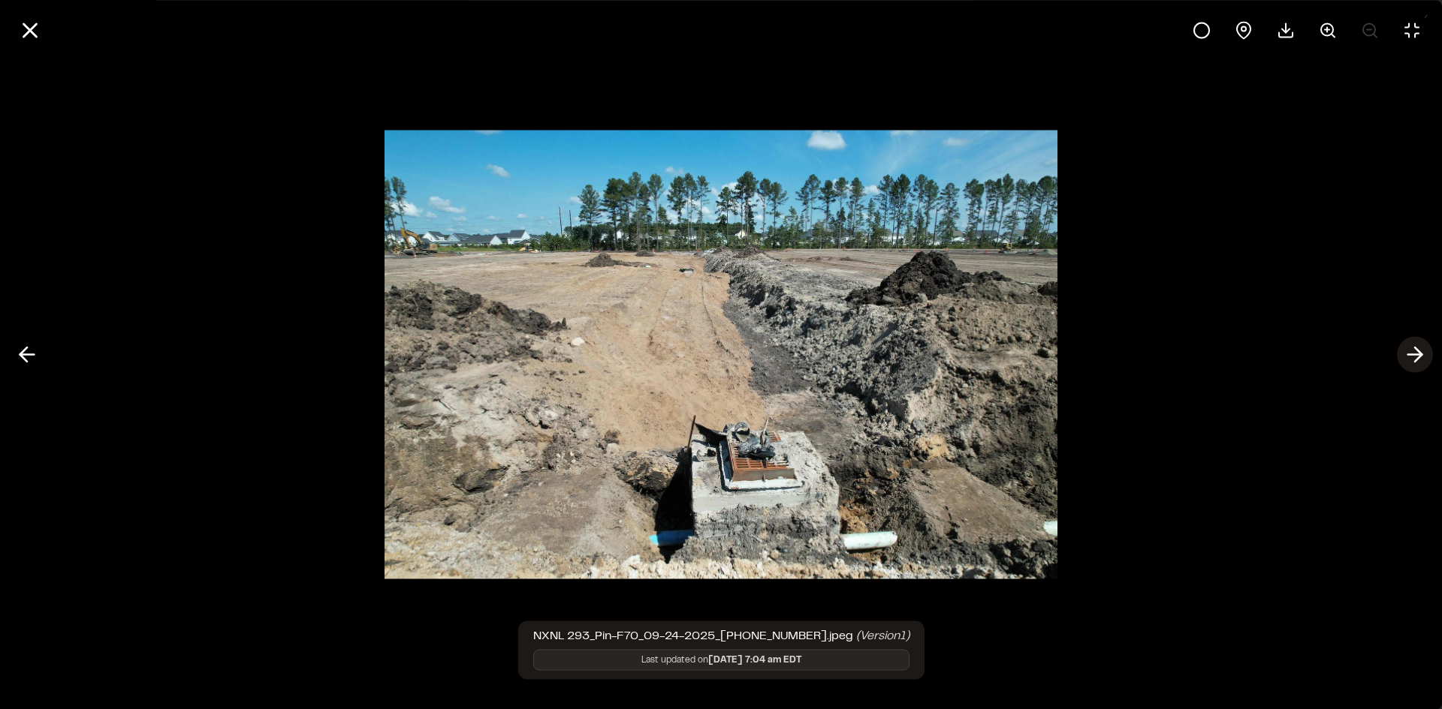
click at [1417, 355] on line at bounding box center [1415, 355] width 14 height 0
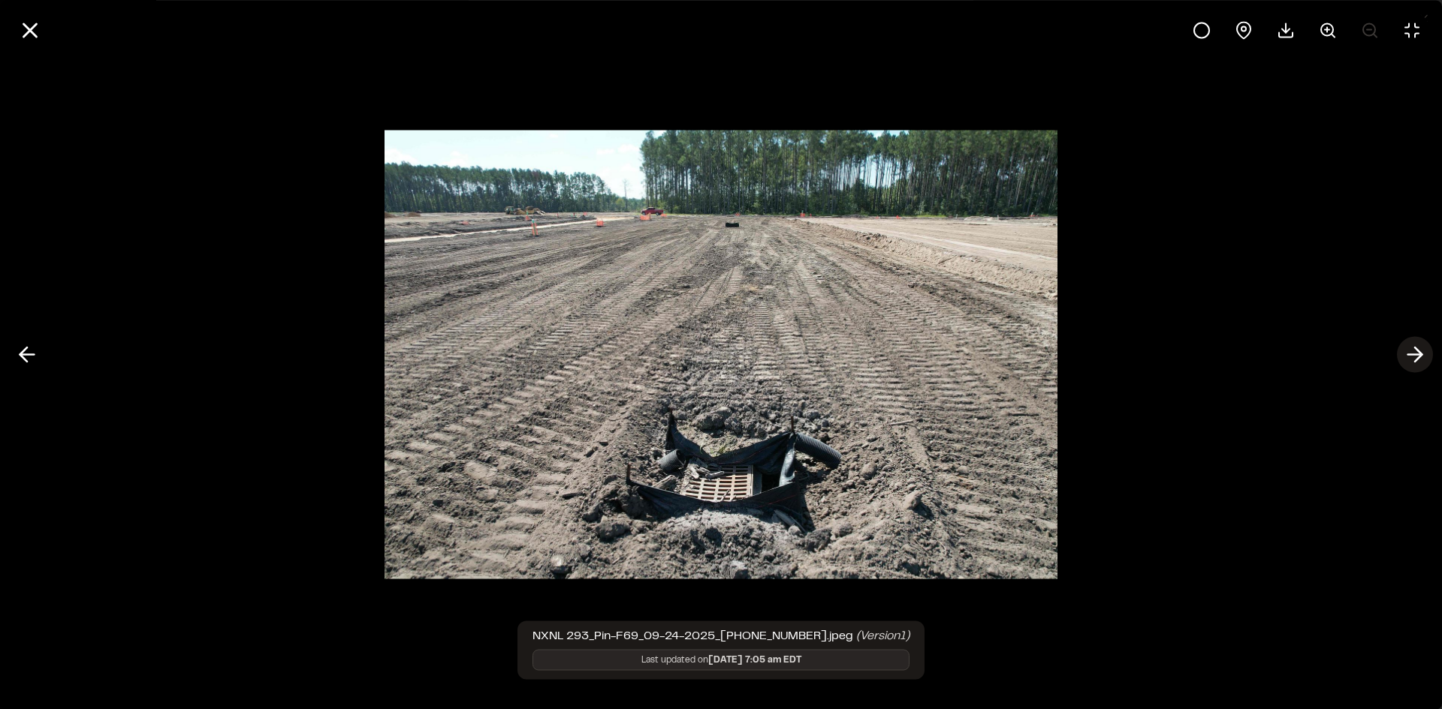
click at [1417, 355] on line at bounding box center [1415, 355] width 14 height 0
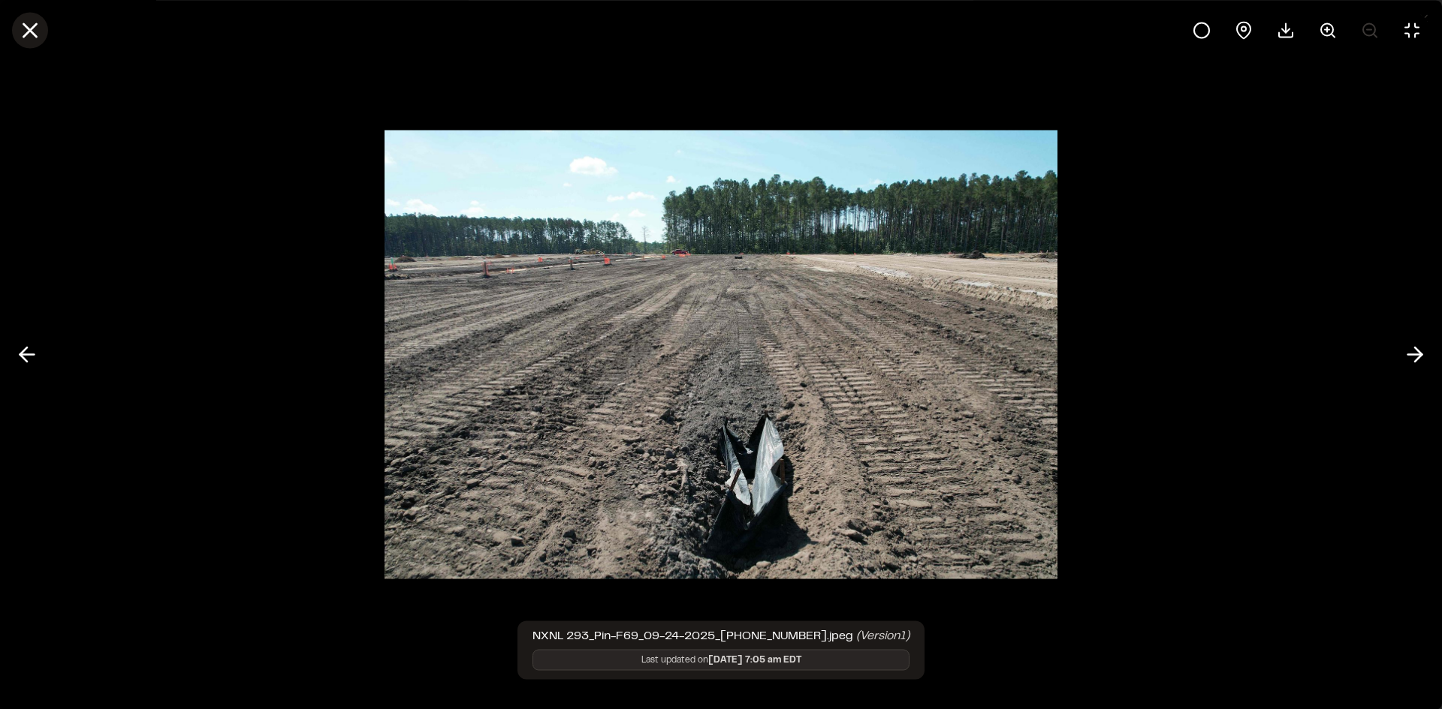
click at [42, 29] on icon at bounding box center [30, 30] width 26 height 26
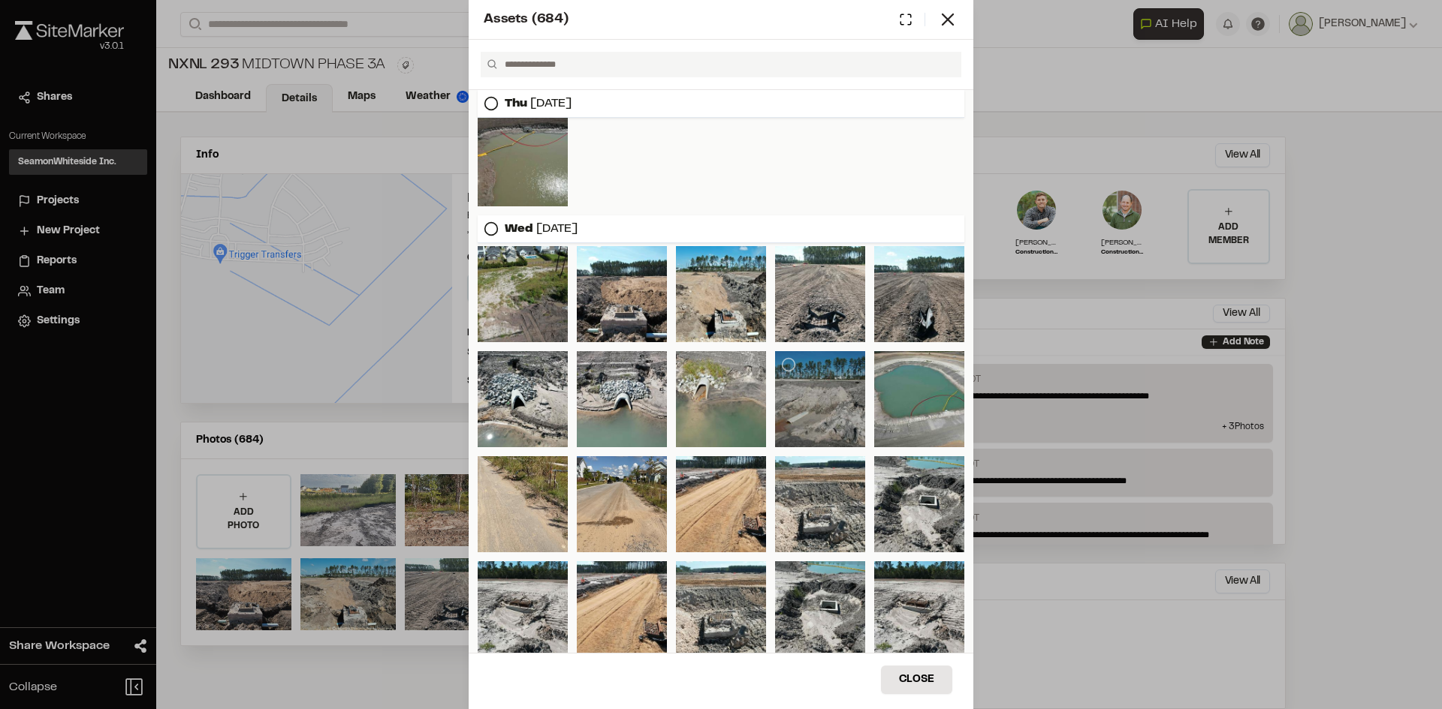
scroll to position [150, 0]
click at [949, 32] on div "Assets ( 684 )" at bounding box center [720, 20] width 505 height 40
click at [949, 23] on icon at bounding box center [947, 19] width 21 height 21
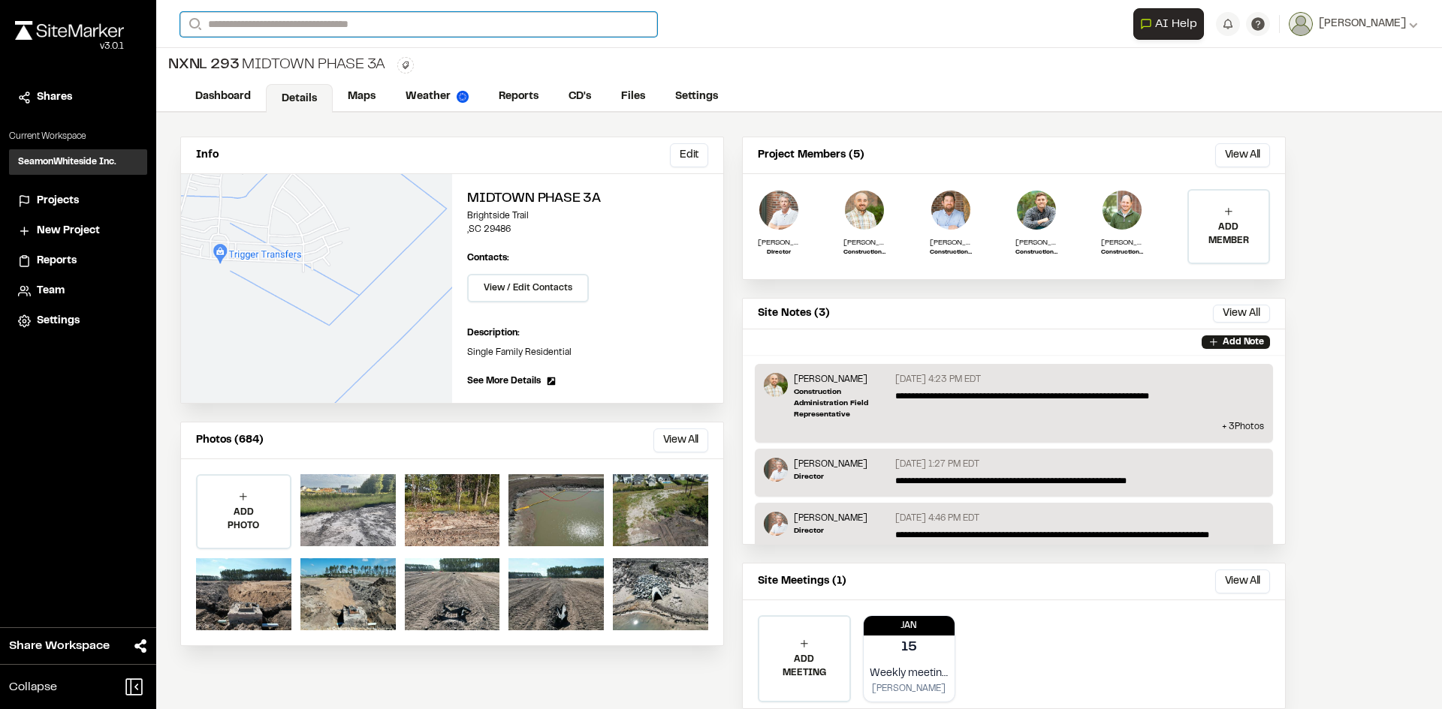
click at [377, 29] on input "Search" at bounding box center [418, 24] width 477 height 25
type input "***"
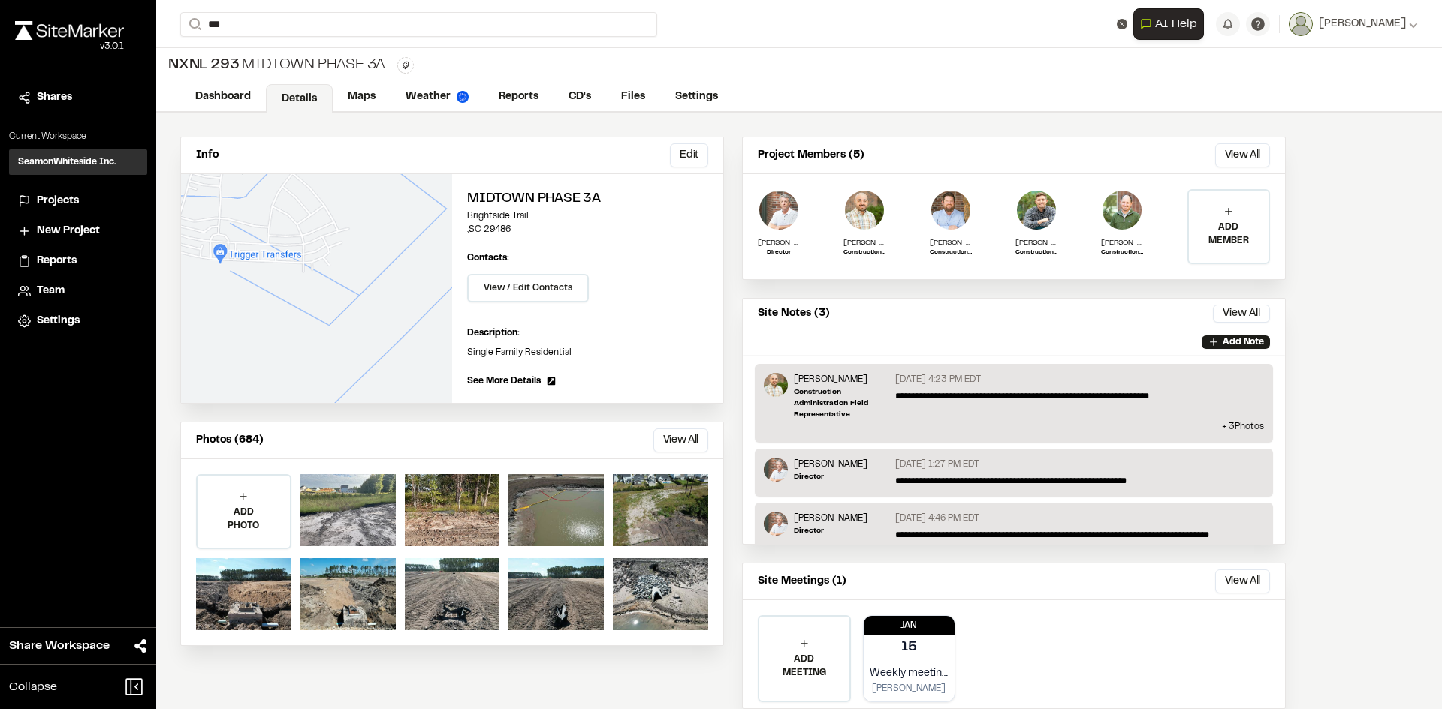
click at [256, 105] on p "NXNL [STREET_ADDRESS]" at bounding box center [305, 107] width 230 height 18
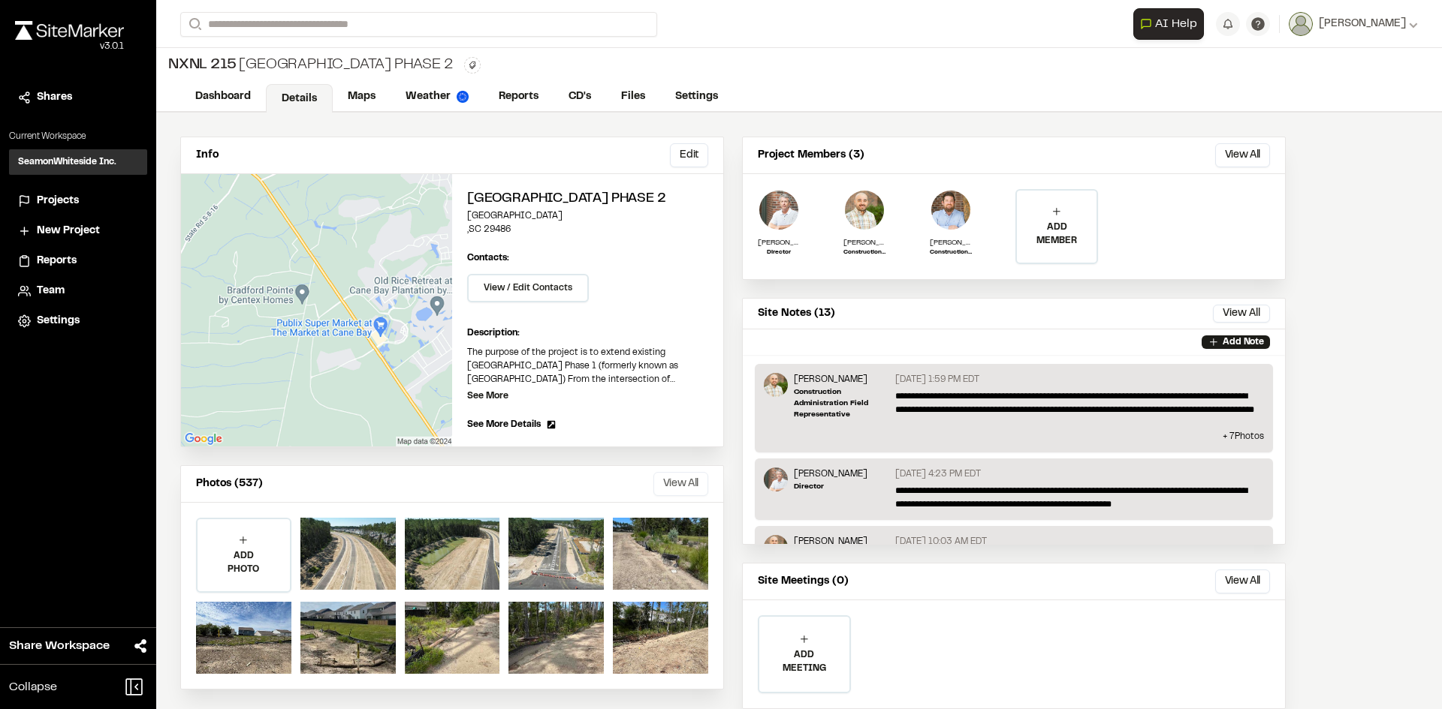
click at [661, 483] on button "View All" at bounding box center [680, 484] width 55 height 24
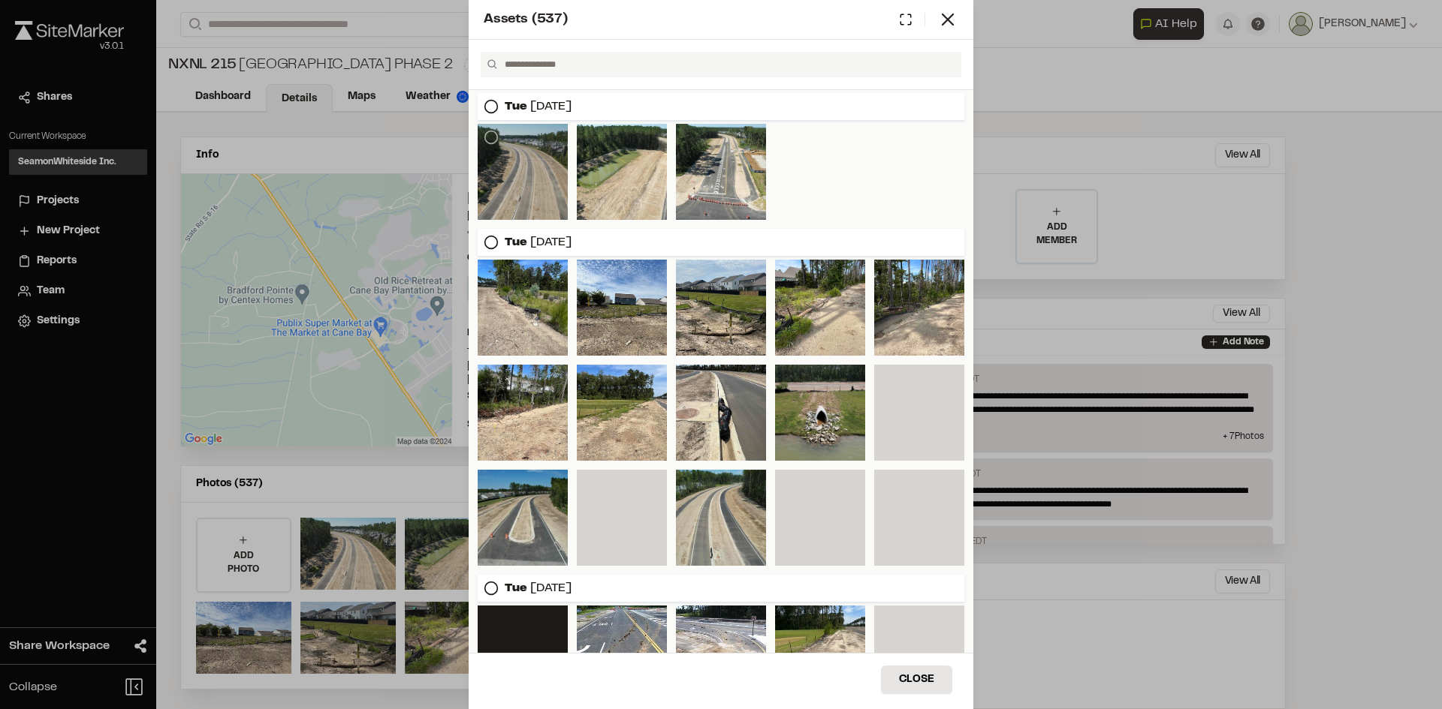
click at [532, 197] on div at bounding box center [522, 172] width 90 height 96
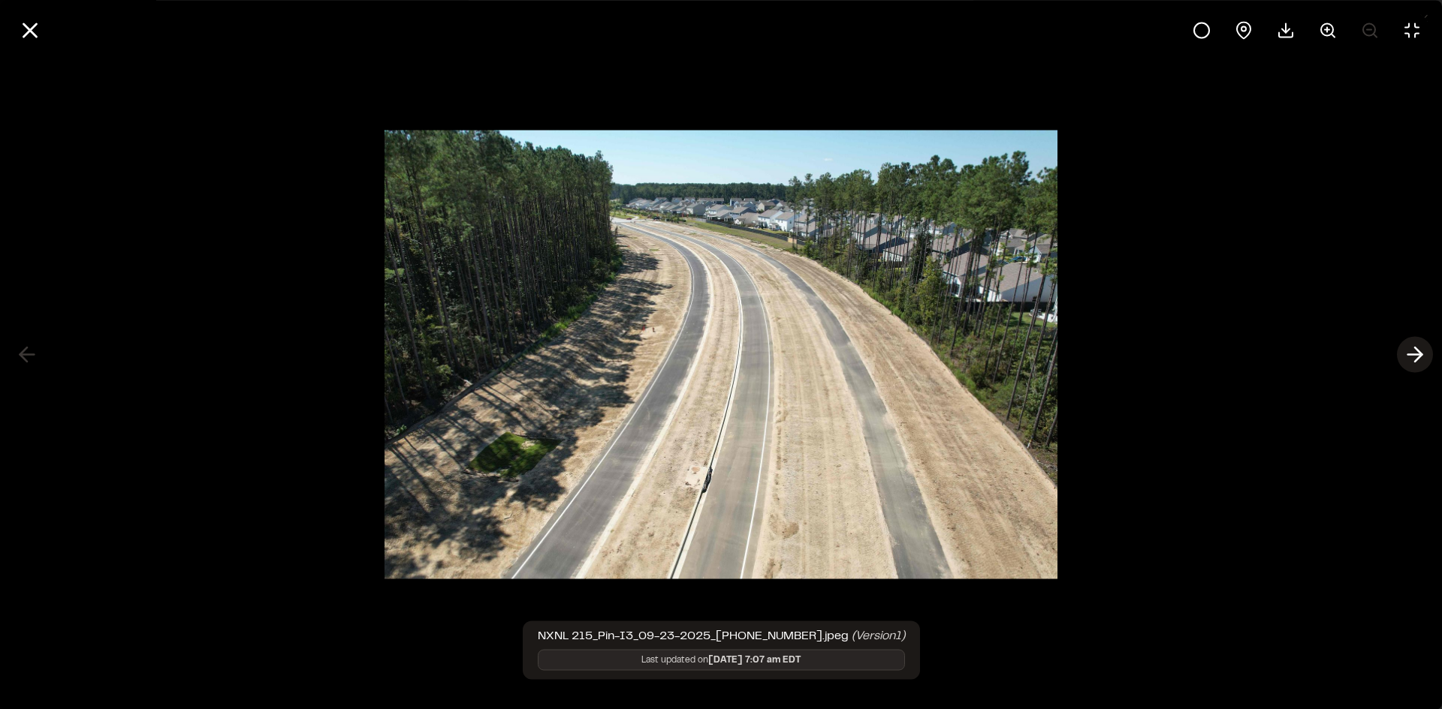
click at [1417, 360] on icon at bounding box center [1414, 355] width 24 height 26
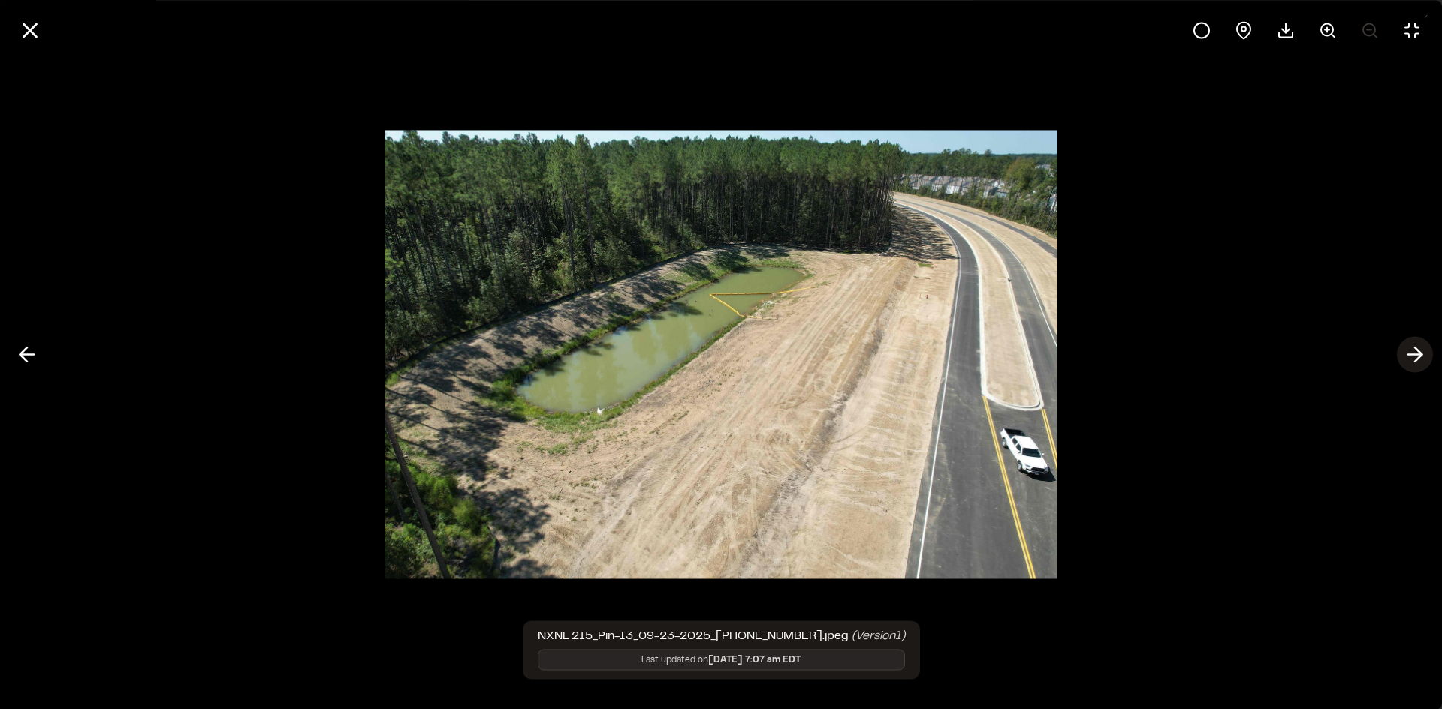
click at [1417, 360] on icon at bounding box center [1414, 355] width 24 height 26
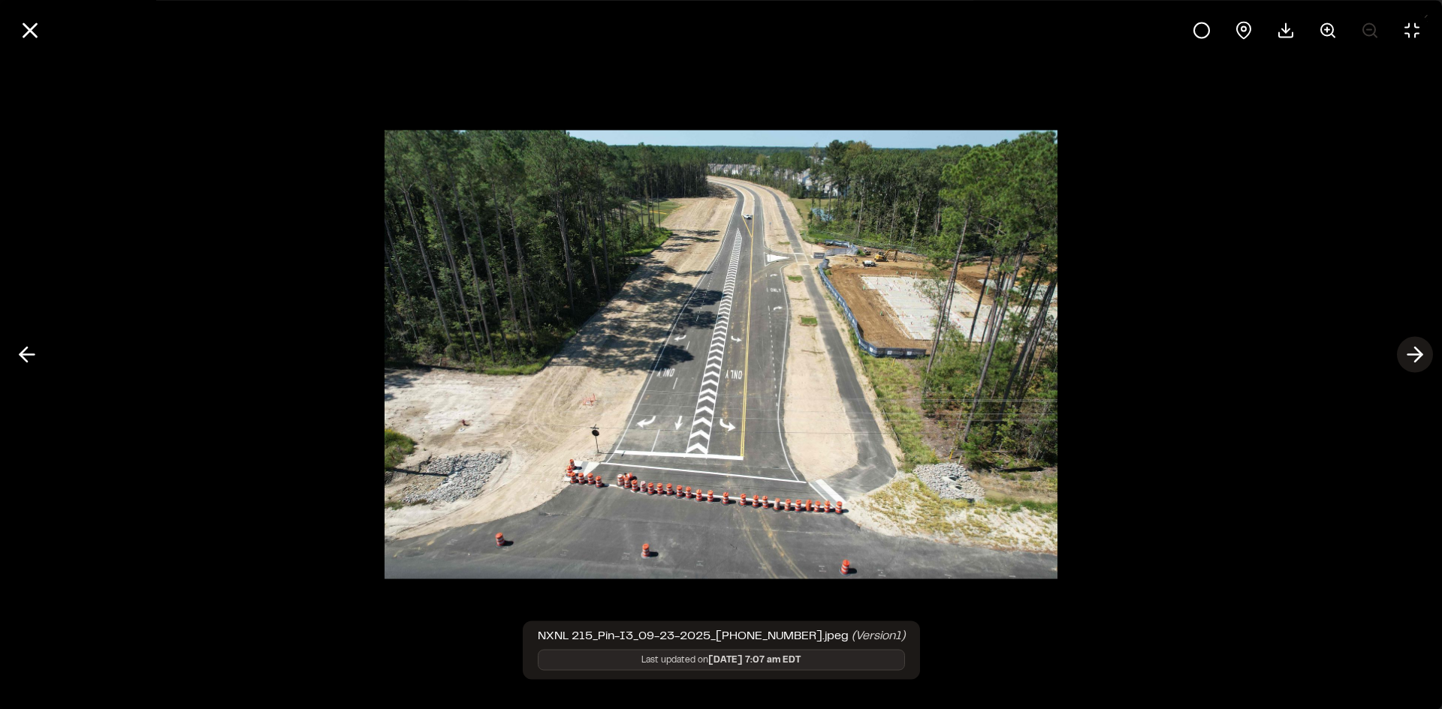
click at [1417, 360] on icon at bounding box center [1414, 355] width 24 height 26
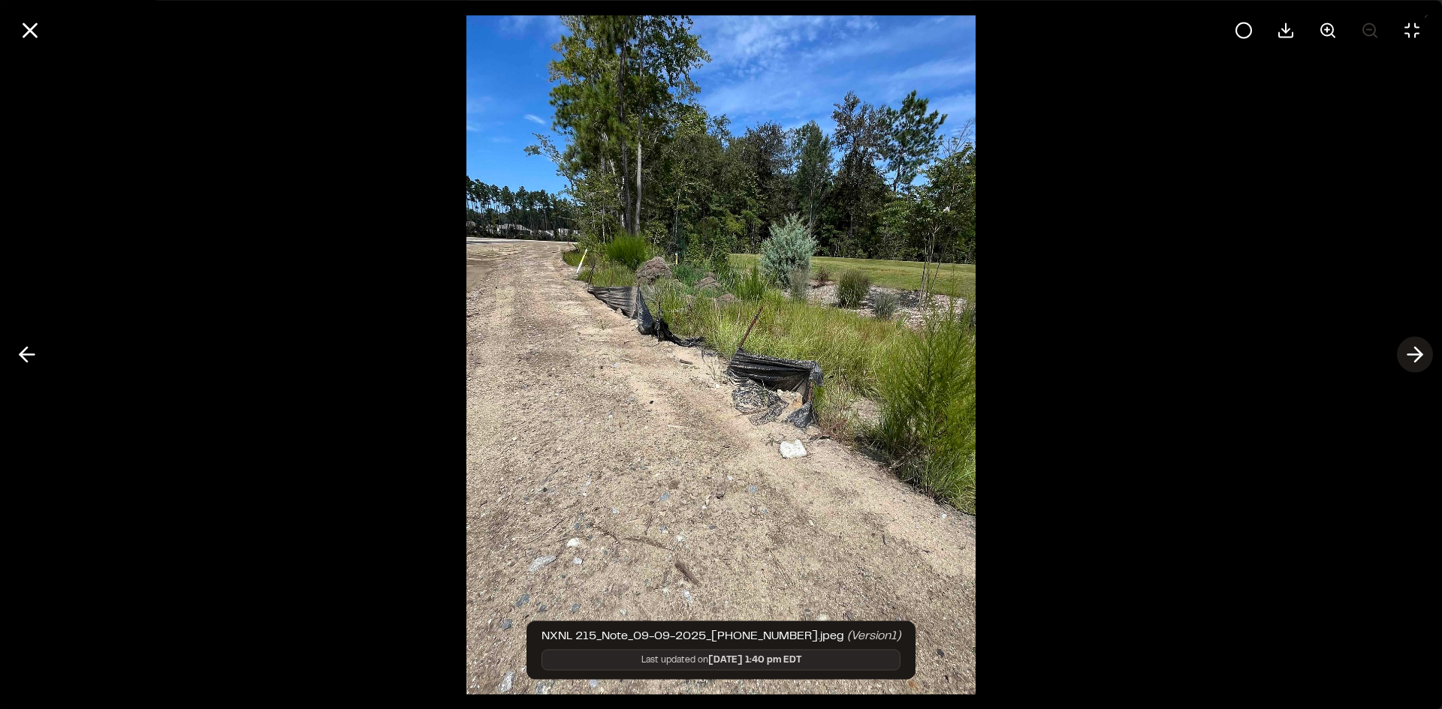
click at [1417, 360] on icon at bounding box center [1414, 355] width 24 height 26
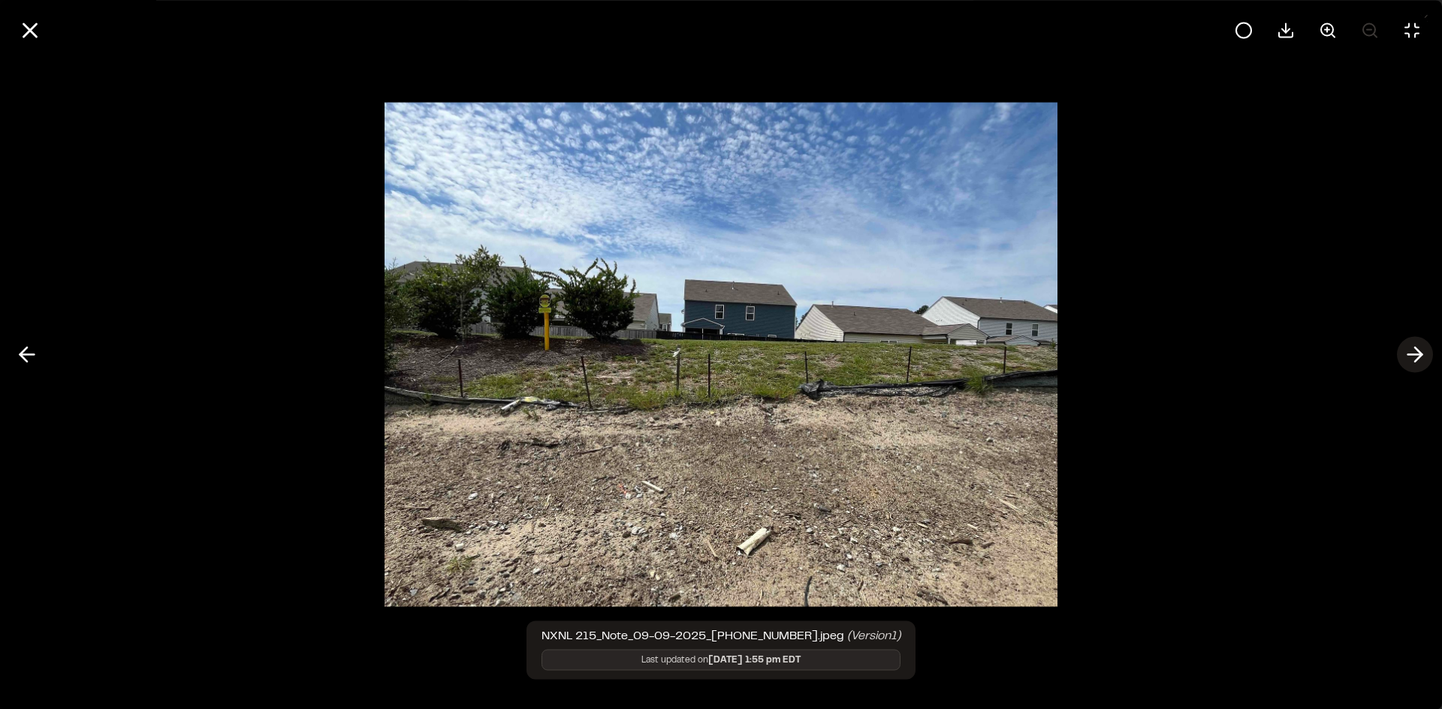
click at [1417, 360] on icon at bounding box center [1414, 355] width 24 height 26
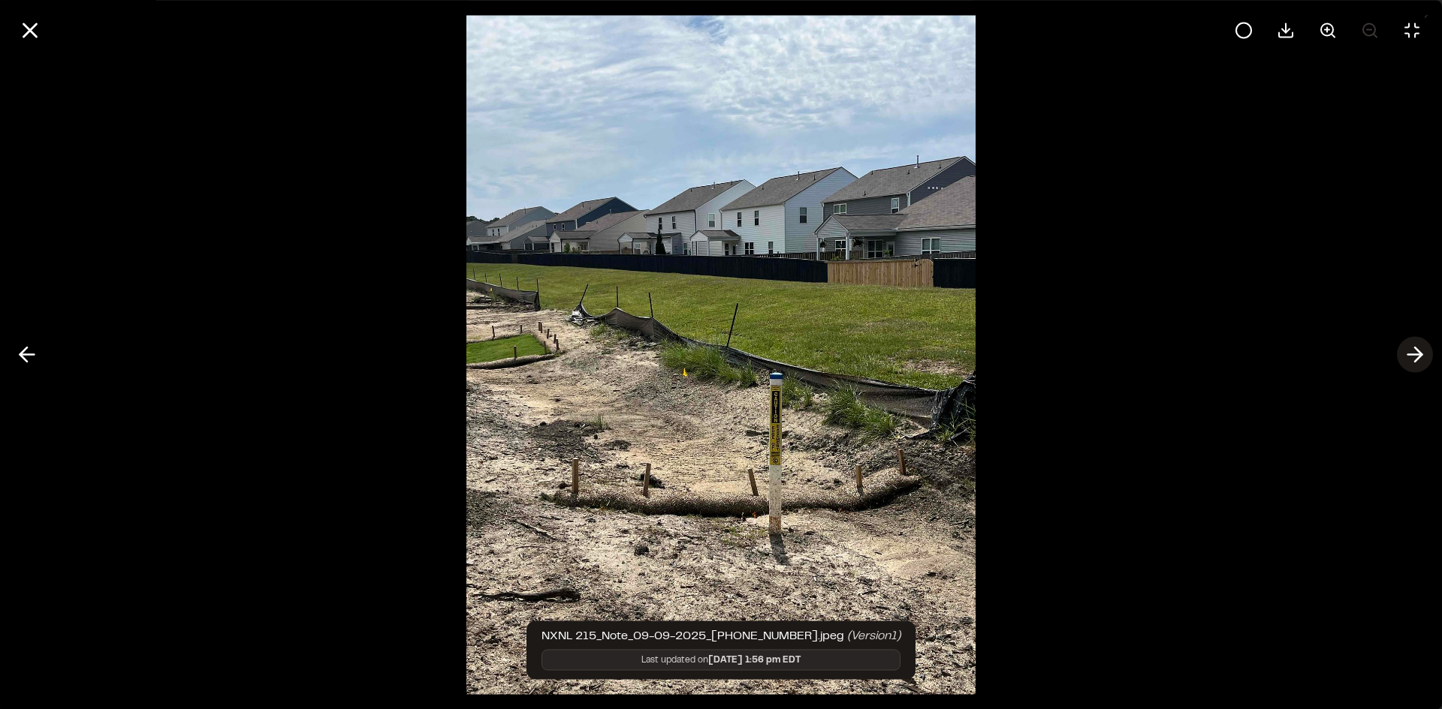
click at [1417, 360] on icon at bounding box center [1414, 355] width 24 height 26
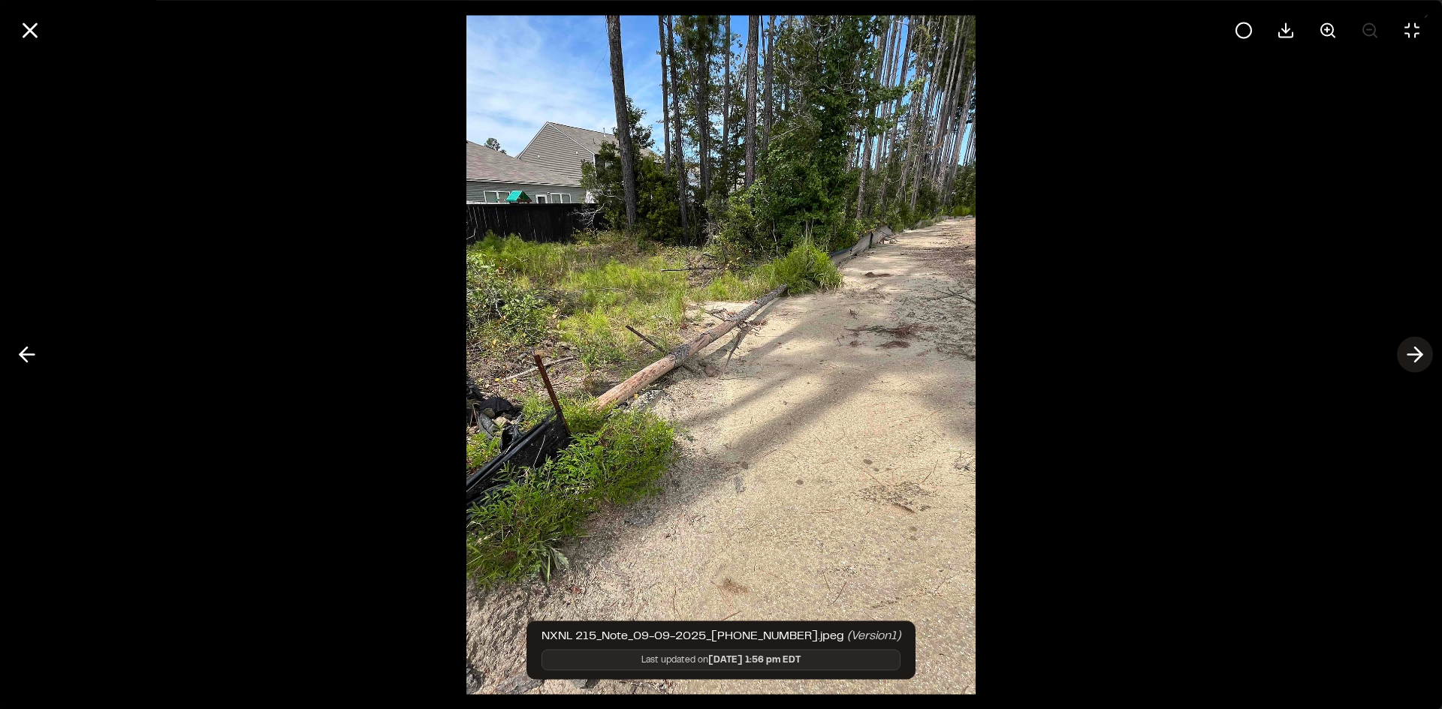
click at [1417, 360] on icon at bounding box center [1414, 355] width 24 height 26
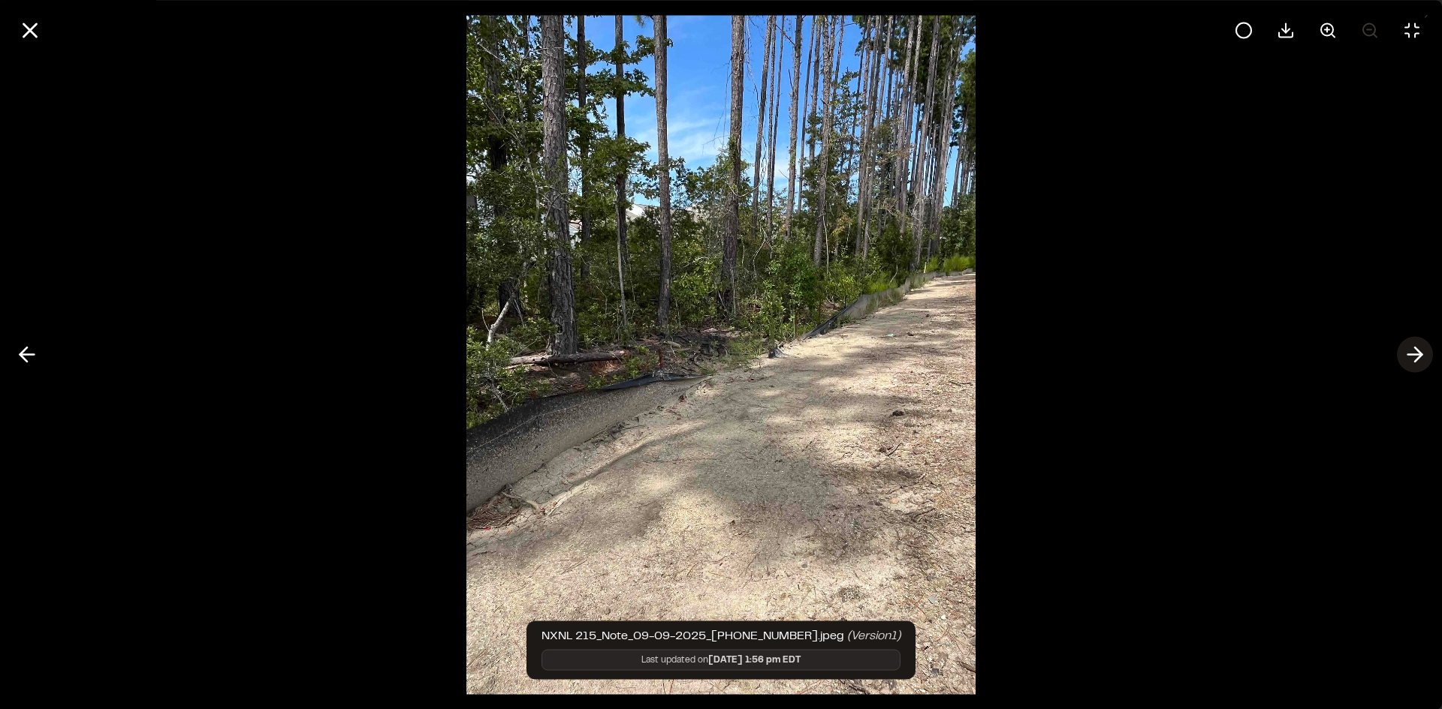
click at [1417, 360] on icon at bounding box center [1414, 355] width 24 height 26
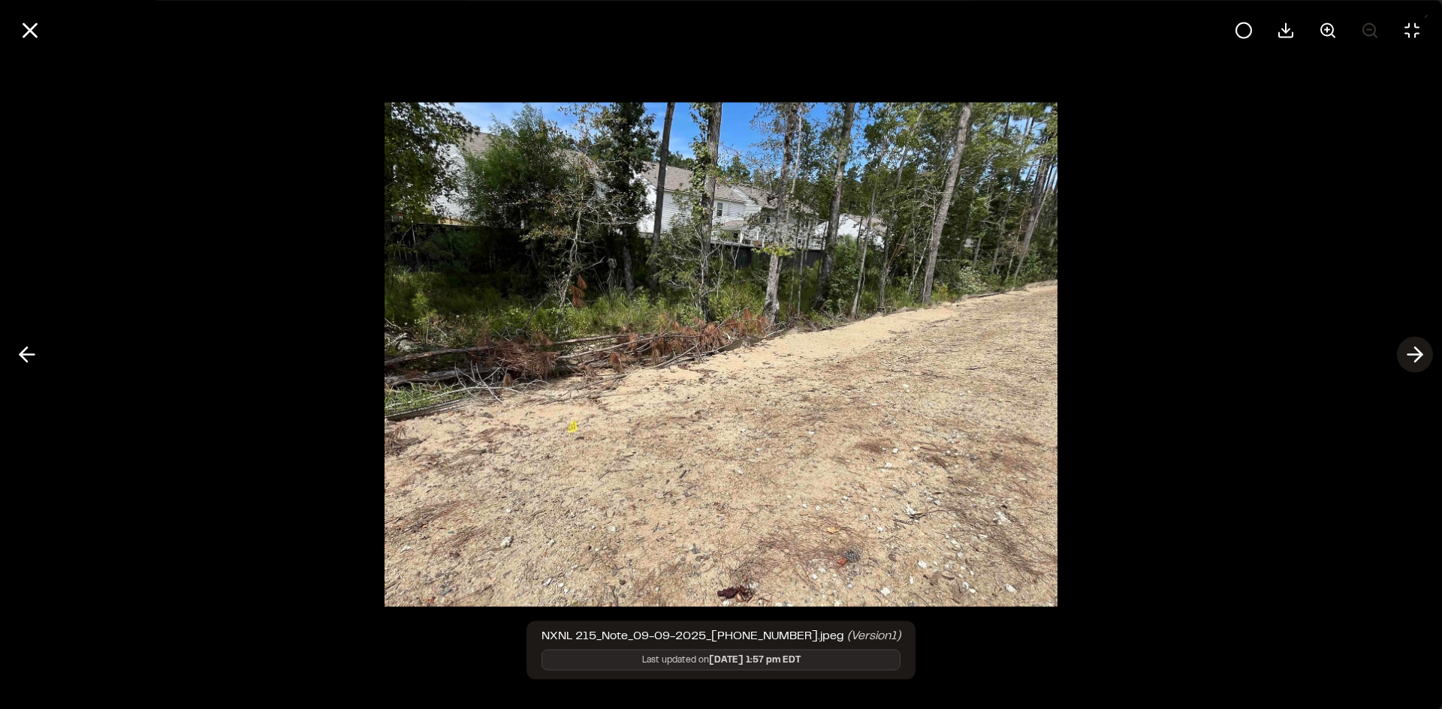
click at [1417, 360] on icon at bounding box center [1414, 355] width 24 height 26
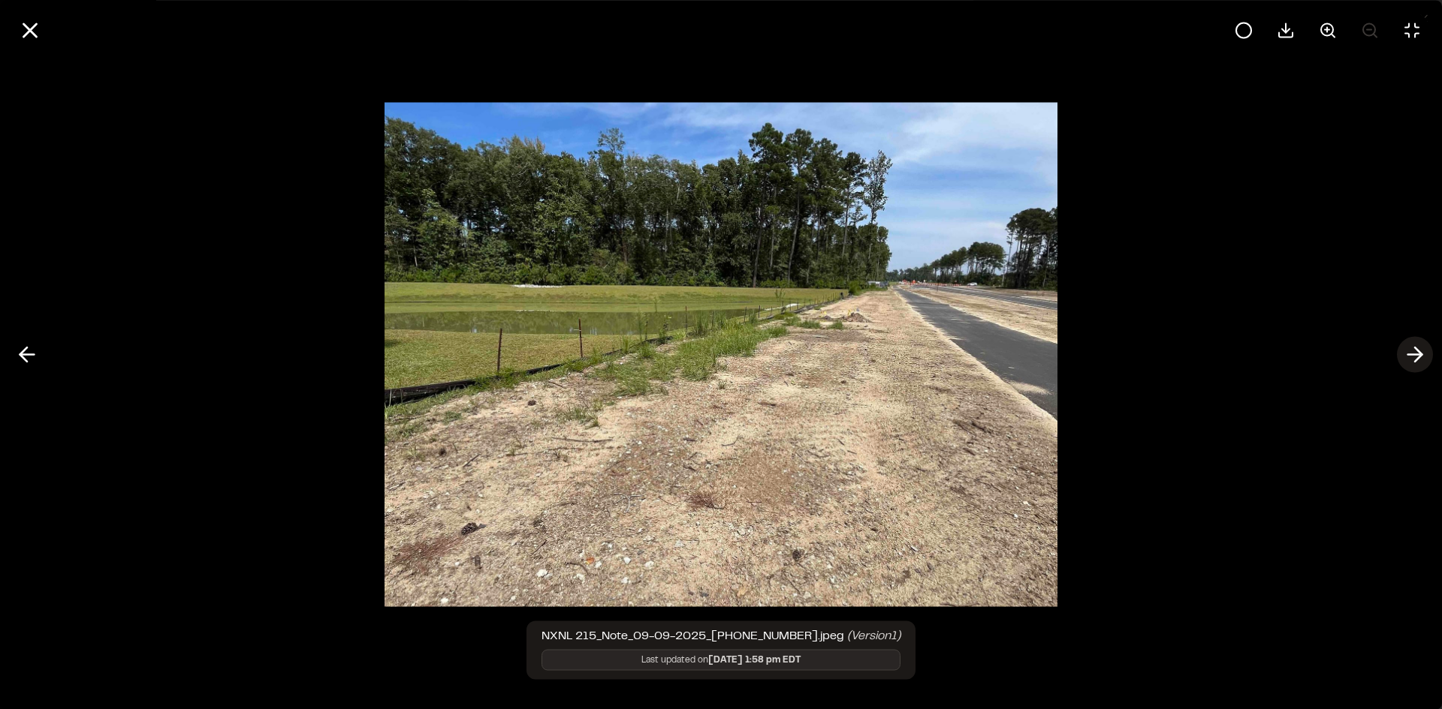
click at [1417, 360] on icon at bounding box center [1414, 355] width 24 height 26
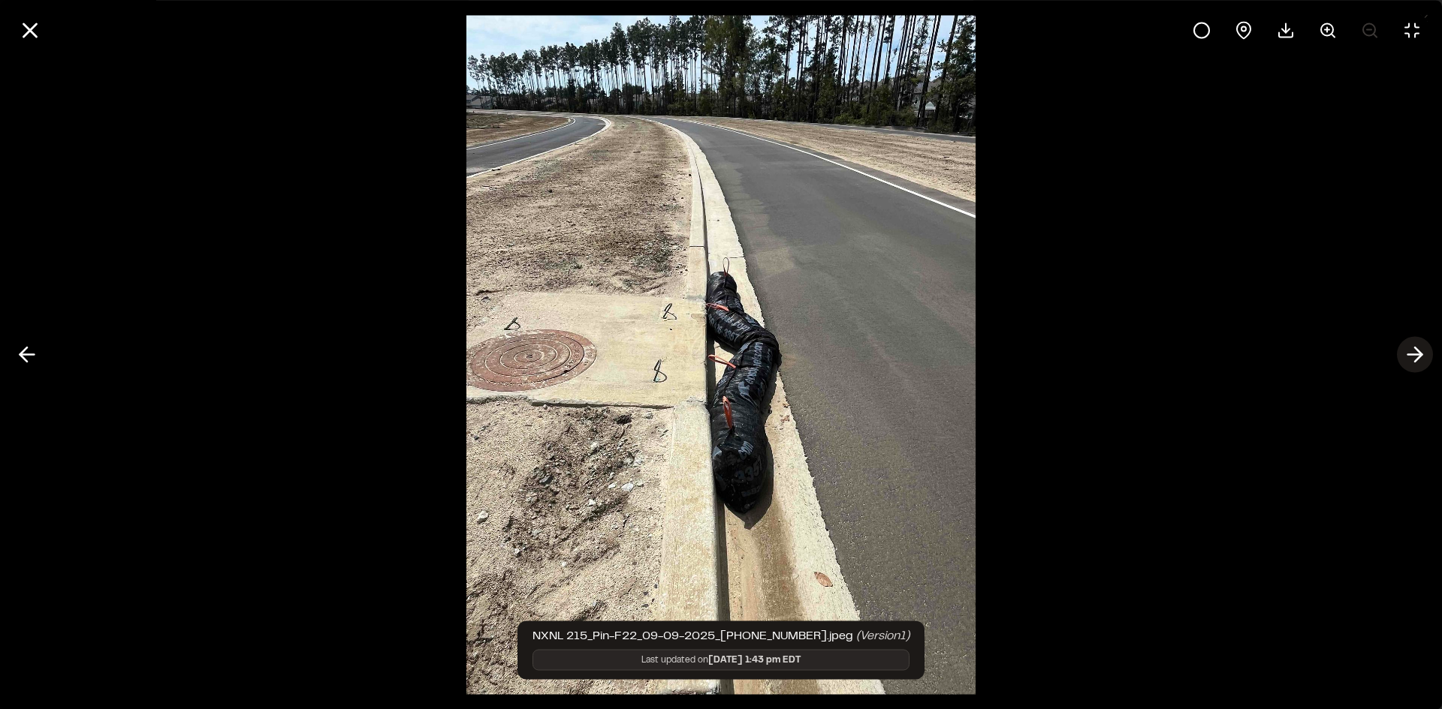
click at [1417, 360] on icon at bounding box center [1414, 355] width 24 height 26
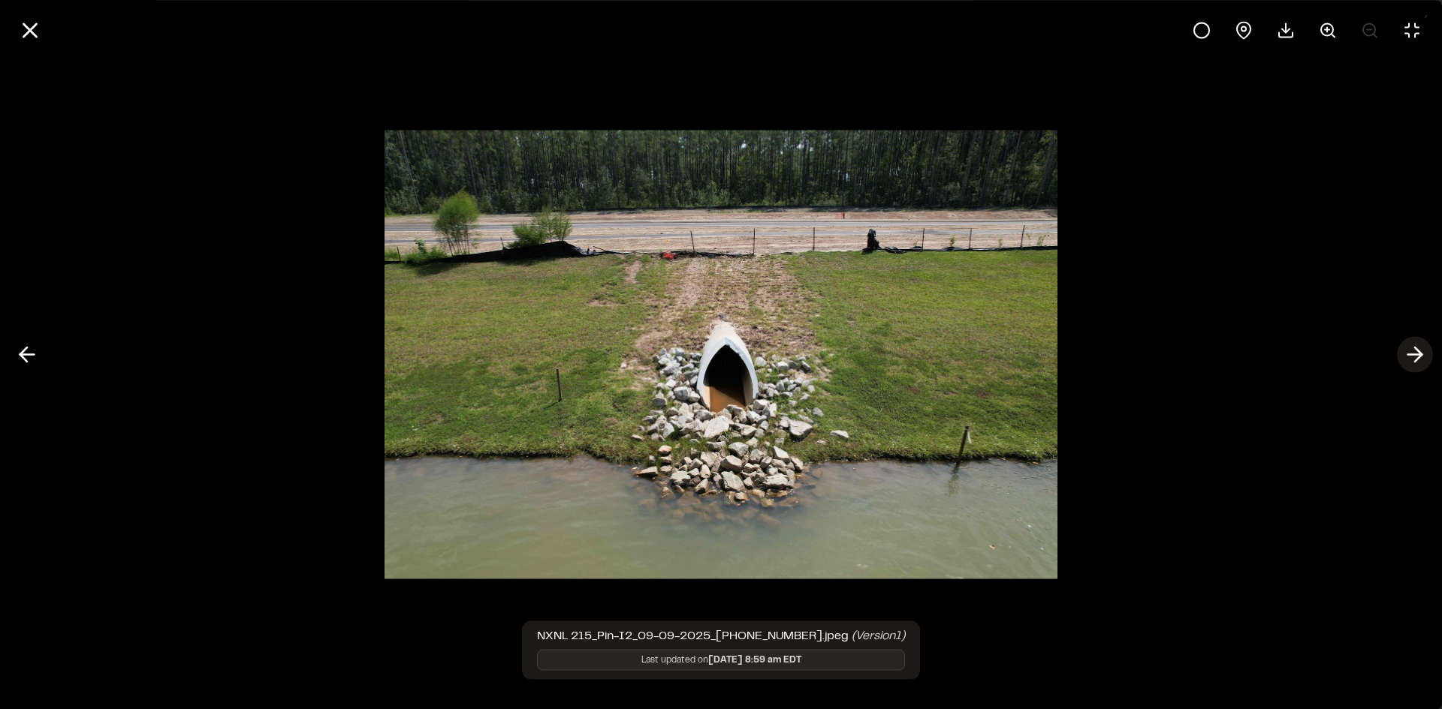
click at [1417, 360] on icon at bounding box center [1414, 355] width 24 height 26
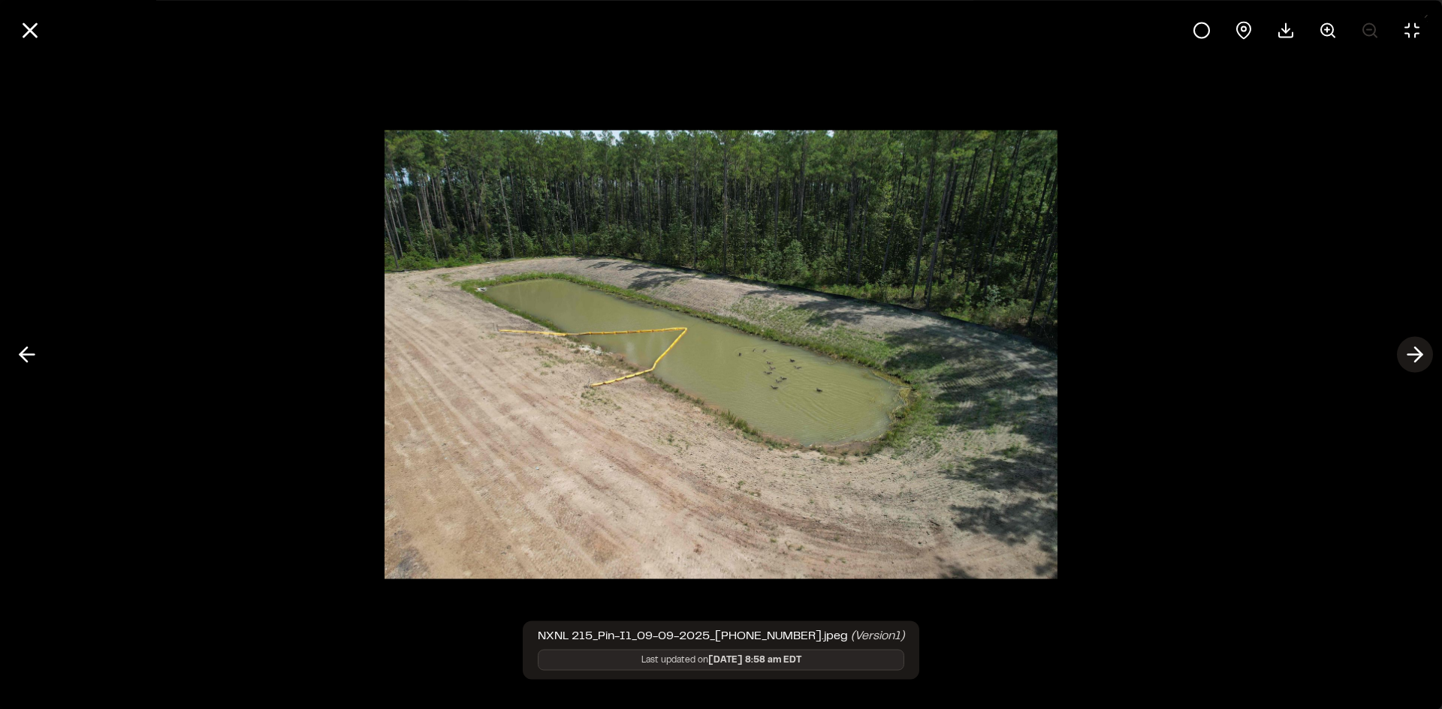
click at [1417, 360] on icon at bounding box center [1414, 355] width 24 height 26
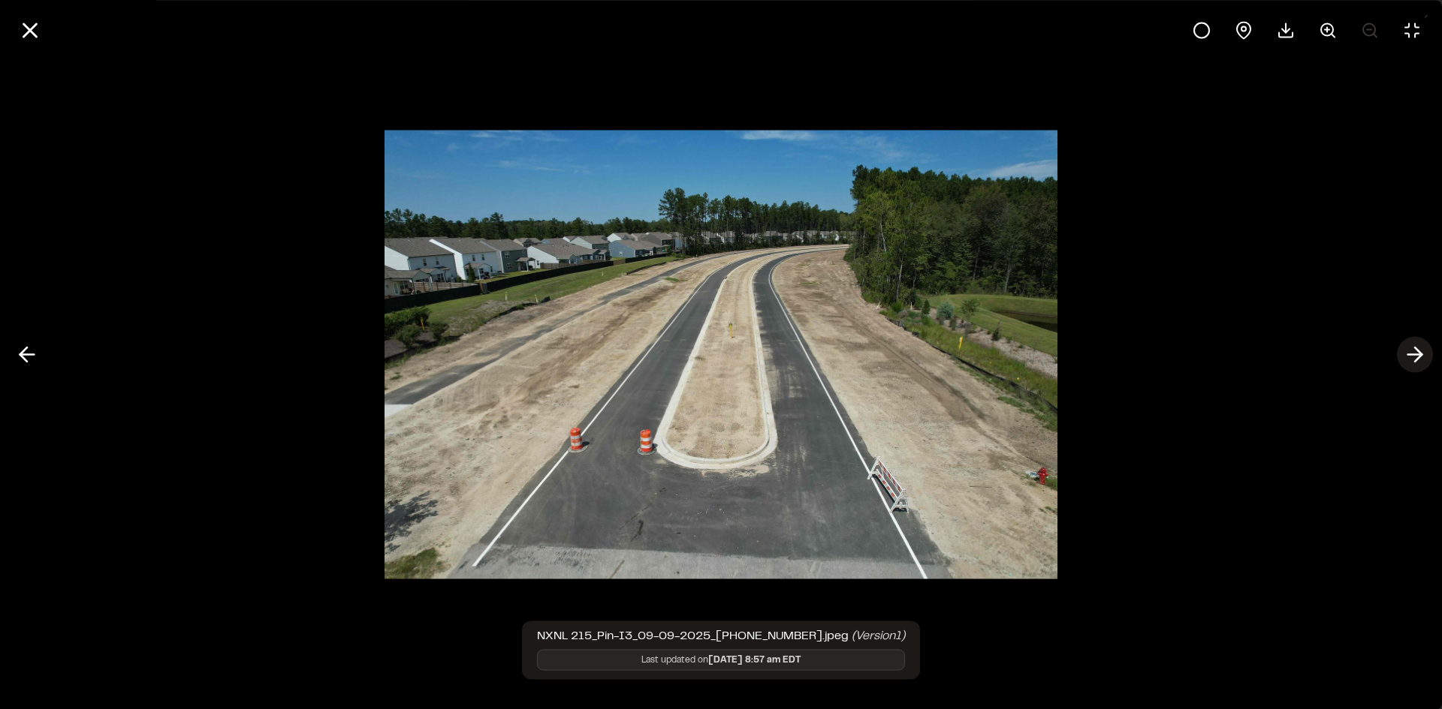
click at [1417, 360] on icon at bounding box center [1414, 355] width 24 height 26
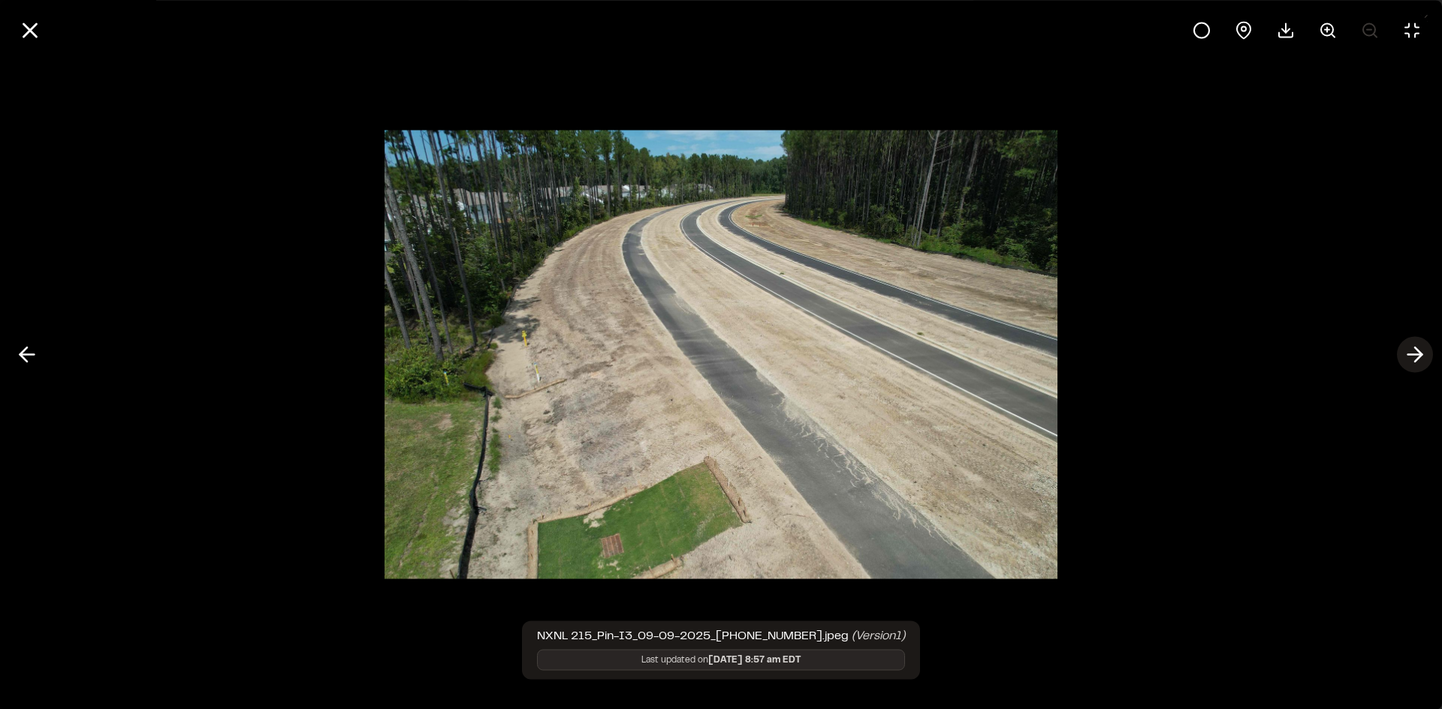
click at [1417, 360] on icon at bounding box center [1414, 355] width 24 height 26
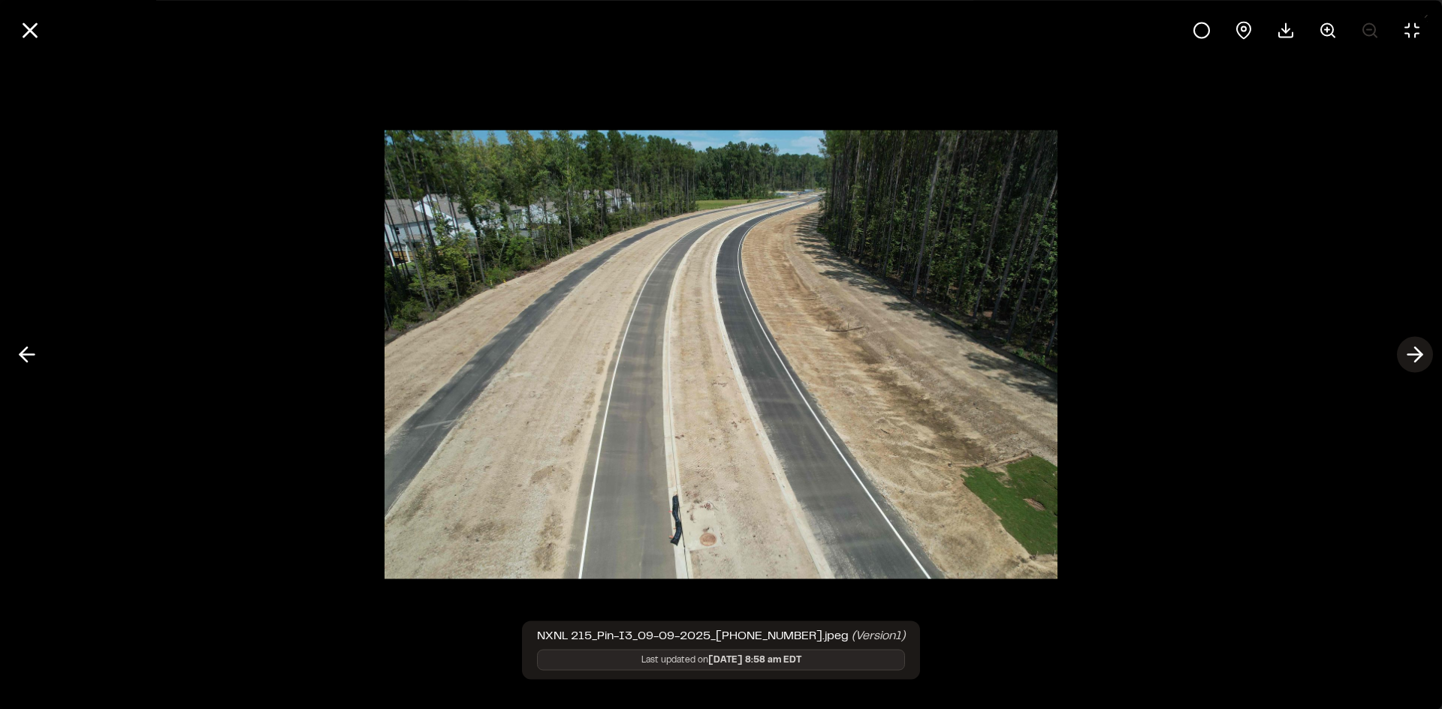
click at [1417, 360] on icon at bounding box center [1414, 355] width 24 height 26
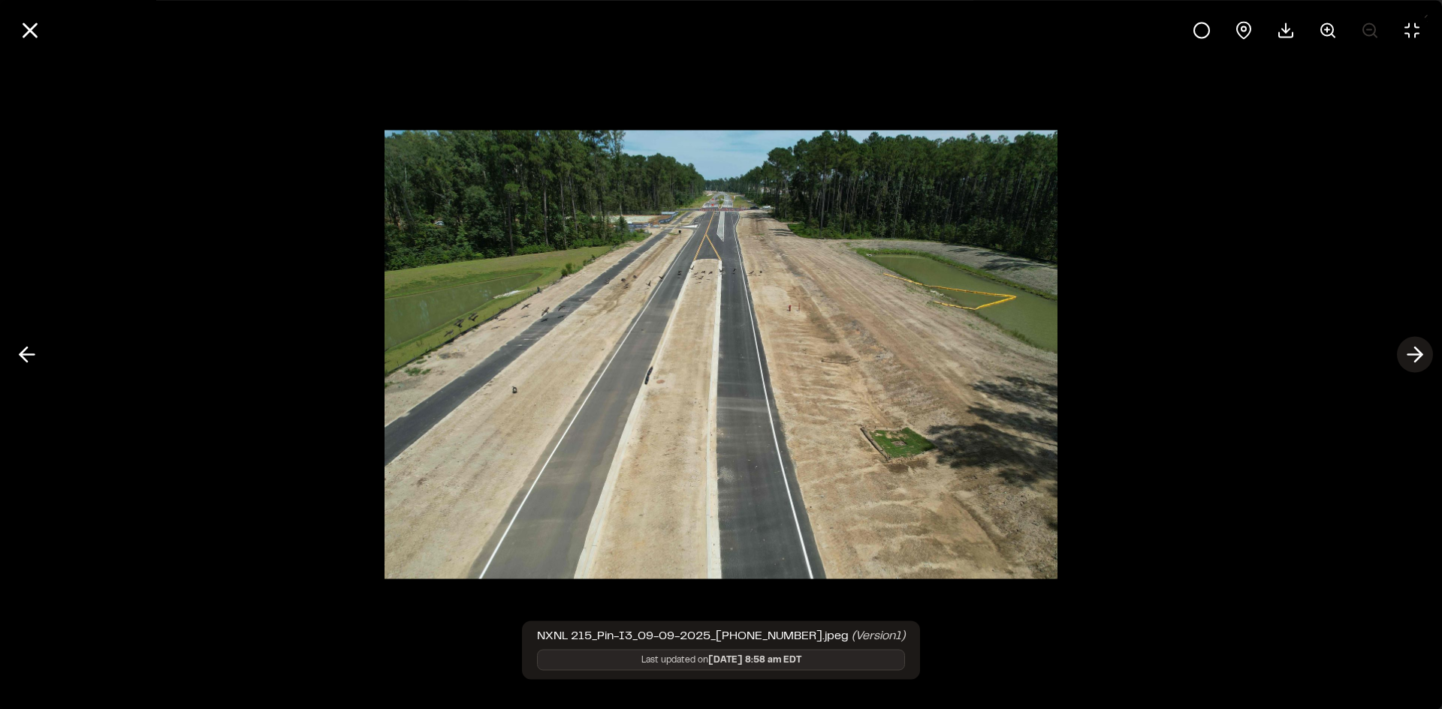
click at [1417, 360] on icon at bounding box center [1414, 355] width 24 height 26
